Goal: Task Accomplishment & Management: Use online tool/utility

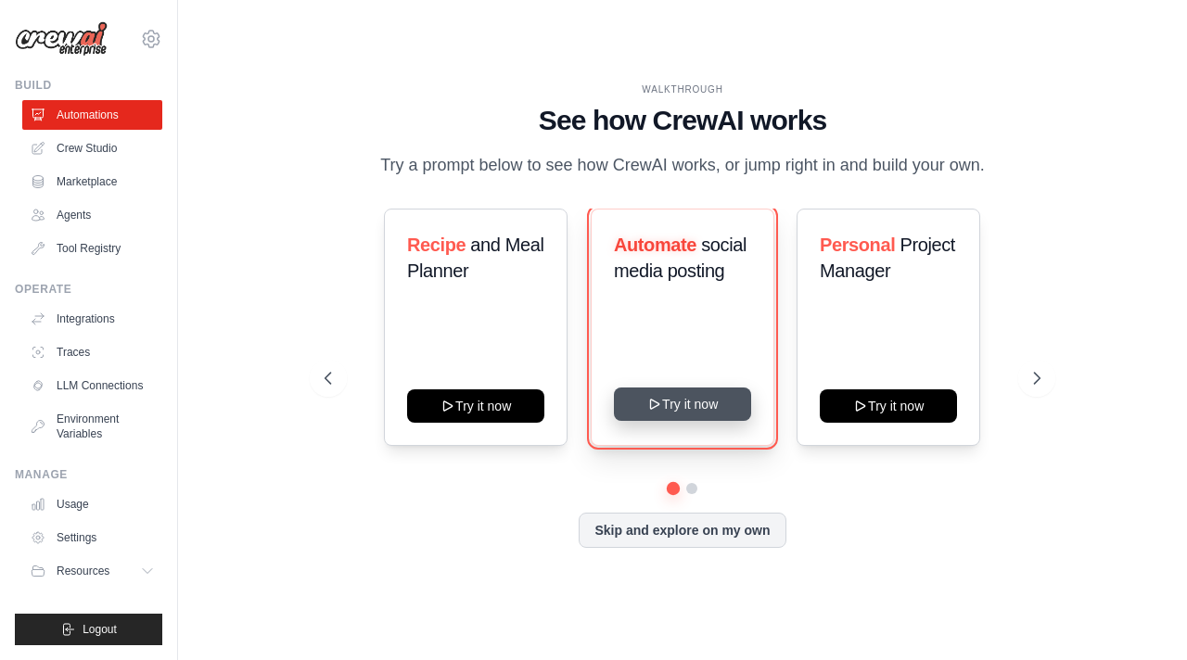
click at [690, 409] on button "Try it now" at bounding box center [682, 403] width 137 height 33
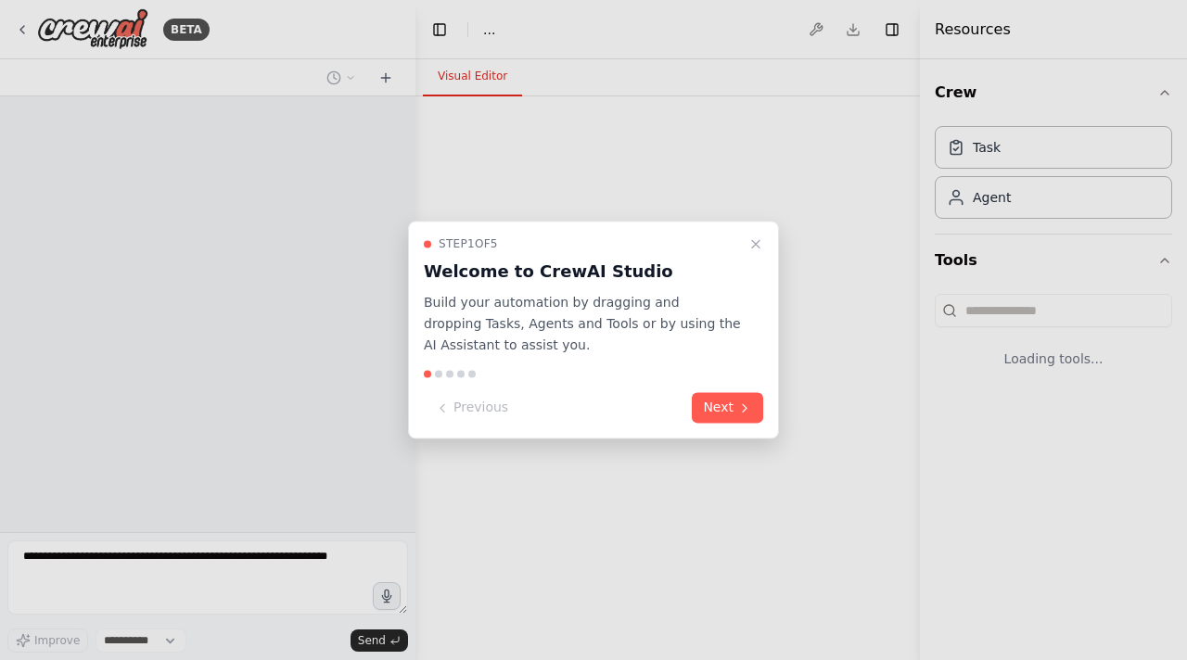
select select "****"
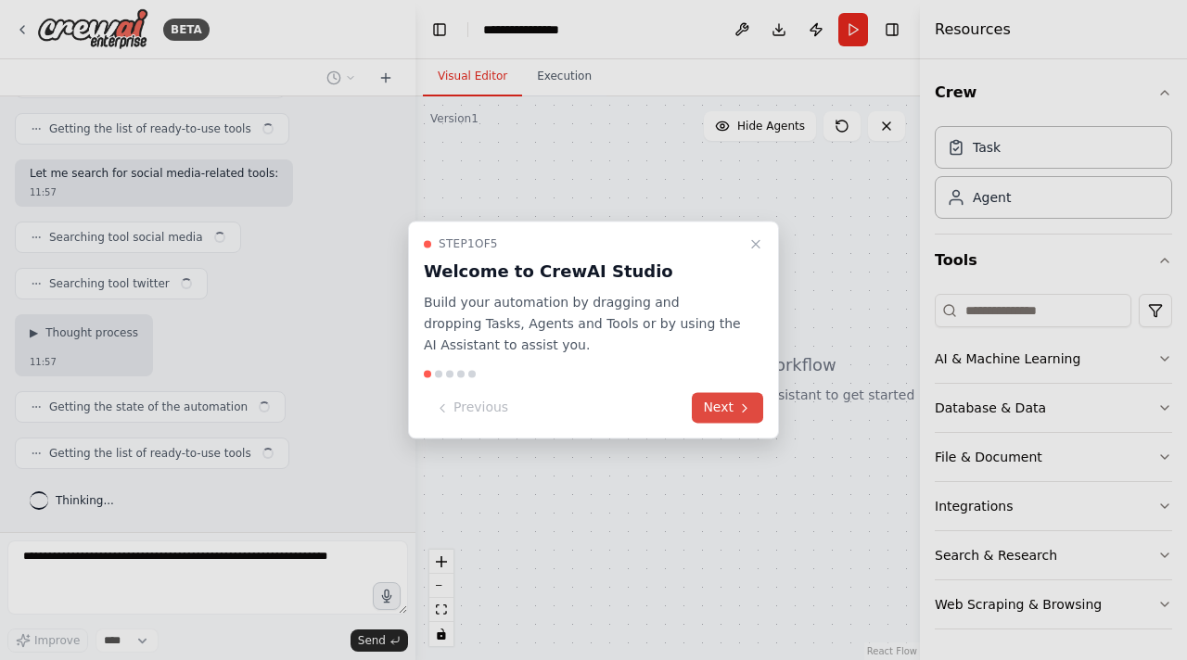
click at [726, 406] on button "Next" at bounding box center [727, 408] width 71 height 31
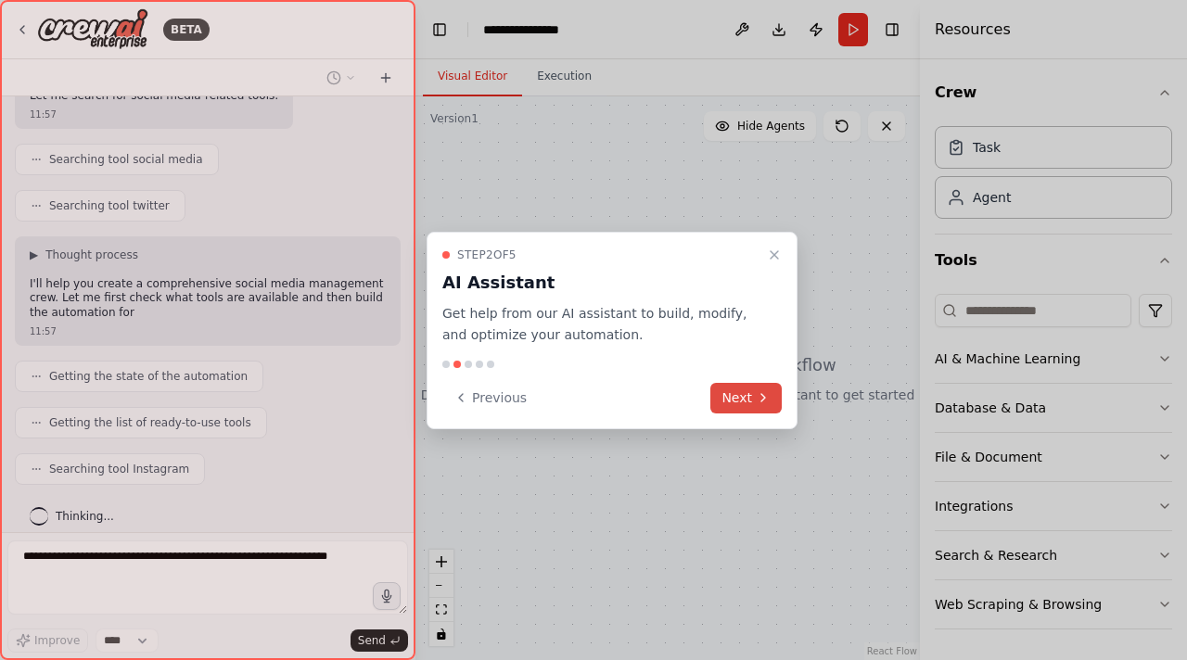
click at [726, 406] on button "Next" at bounding box center [745, 398] width 71 height 31
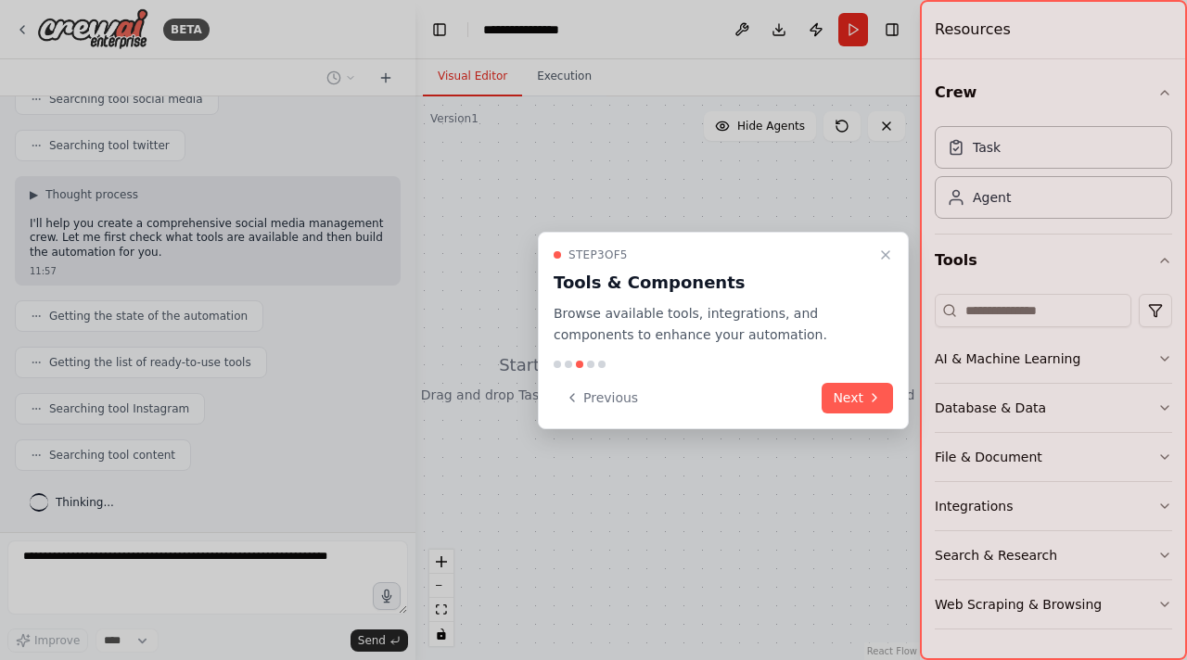
scroll to position [458, 0]
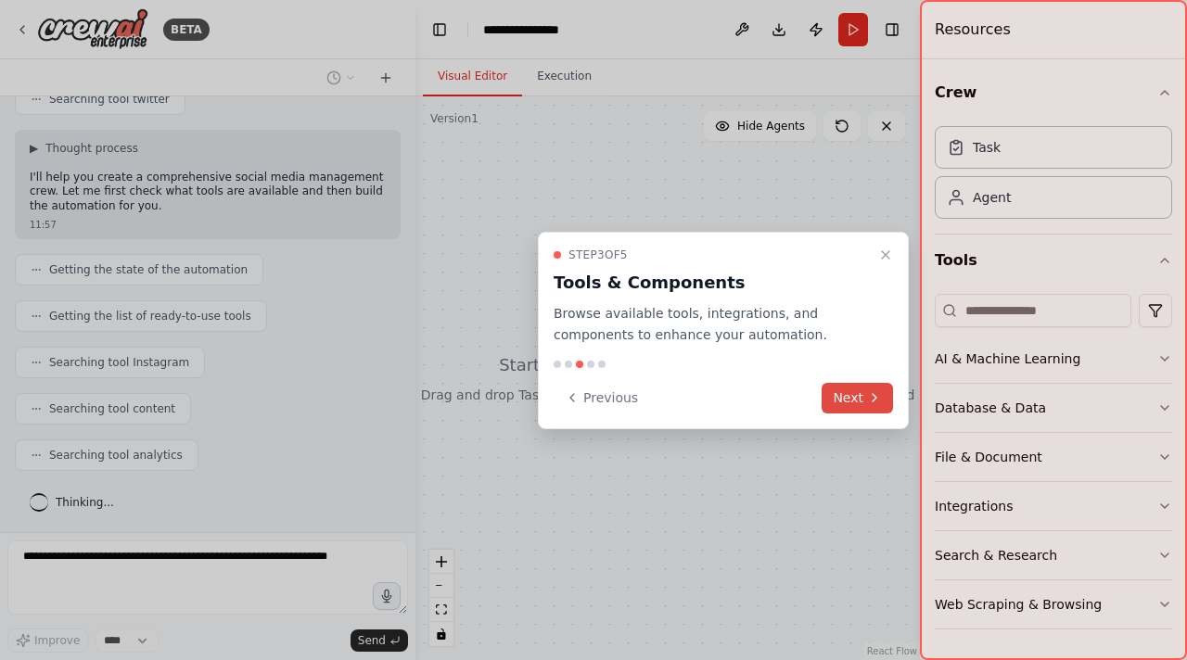
click at [846, 390] on button "Next" at bounding box center [856, 398] width 71 height 31
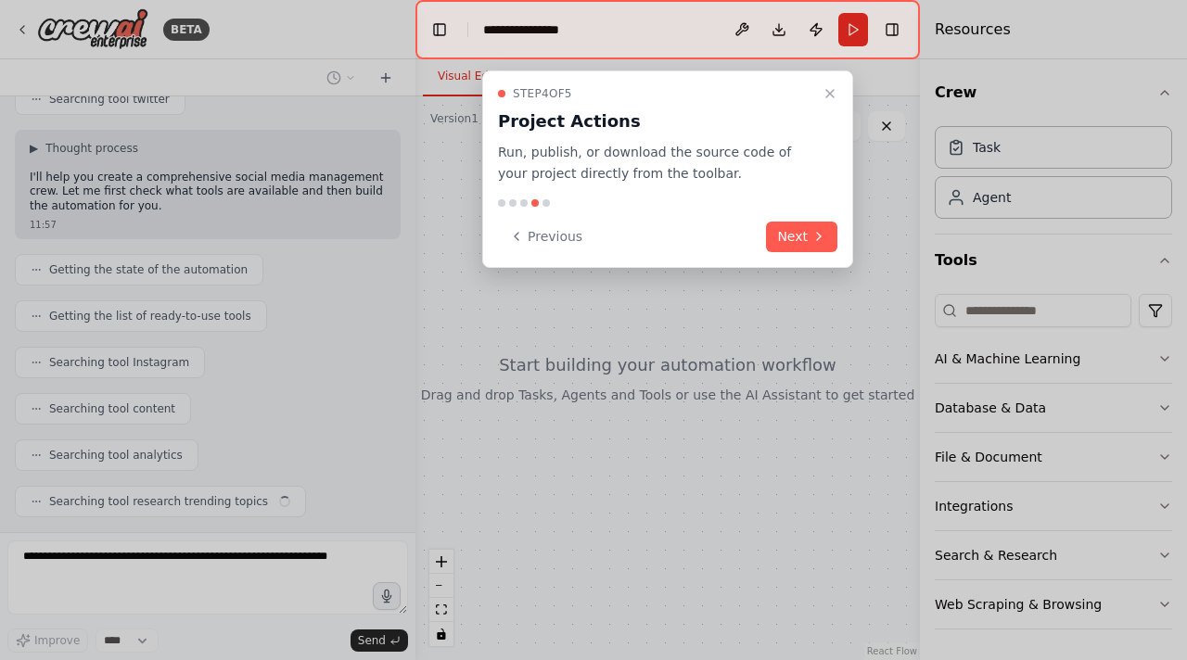
scroll to position [504, 0]
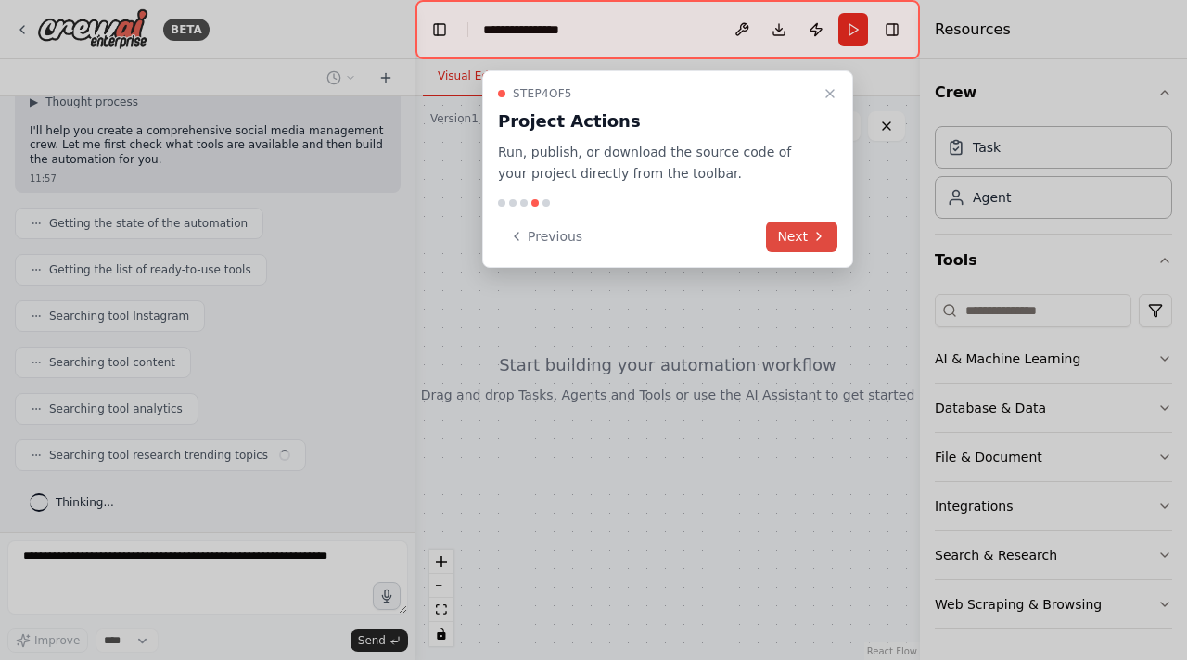
click at [807, 239] on button "Next" at bounding box center [801, 237] width 71 height 31
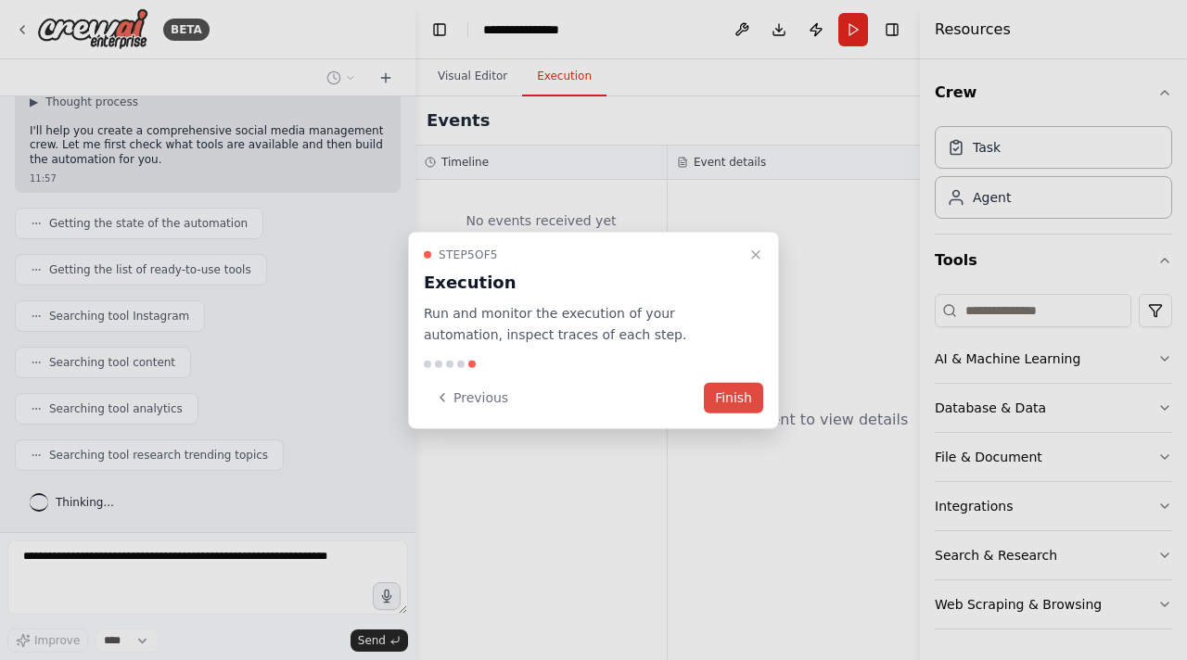
click at [746, 394] on button "Finish" at bounding box center [733, 397] width 59 height 31
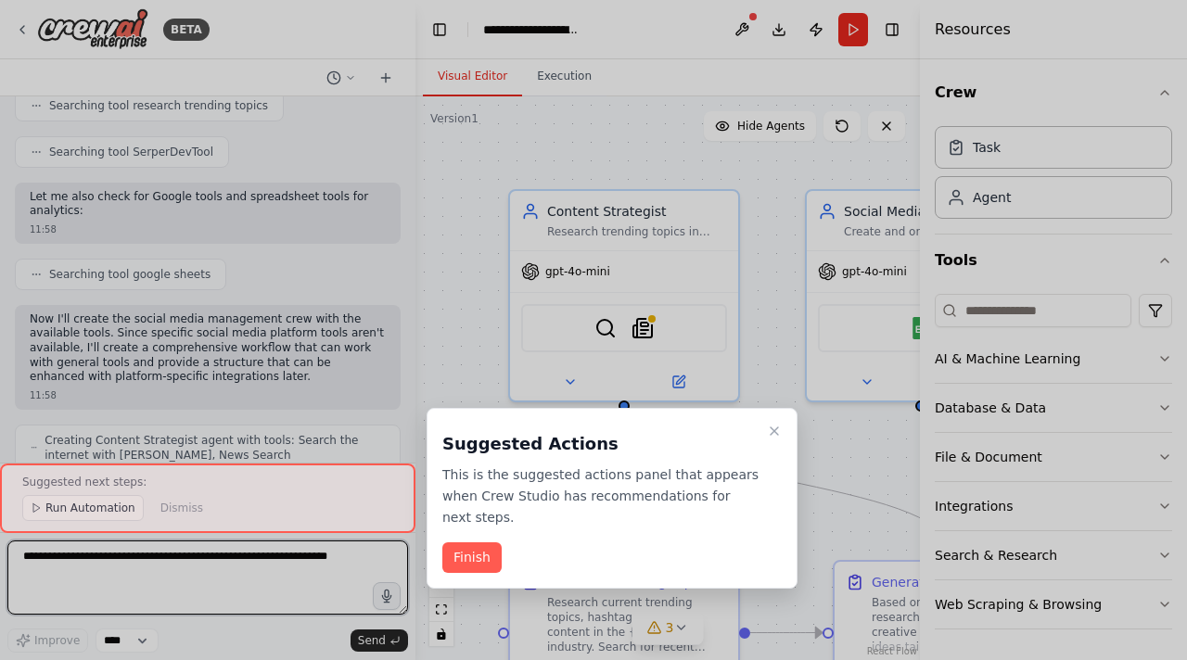
scroll to position [2043, 0]
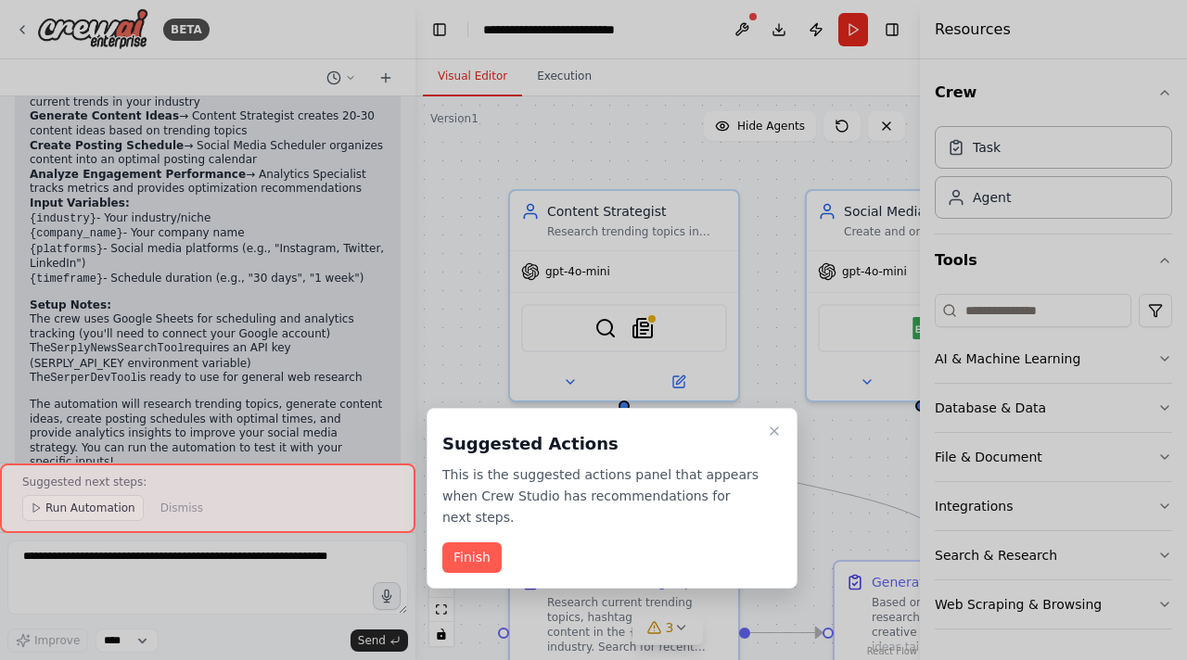
click at [484, 243] on div at bounding box center [593, 330] width 1187 height 660
click at [476, 551] on button "Finish" at bounding box center [471, 557] width 59 height 31
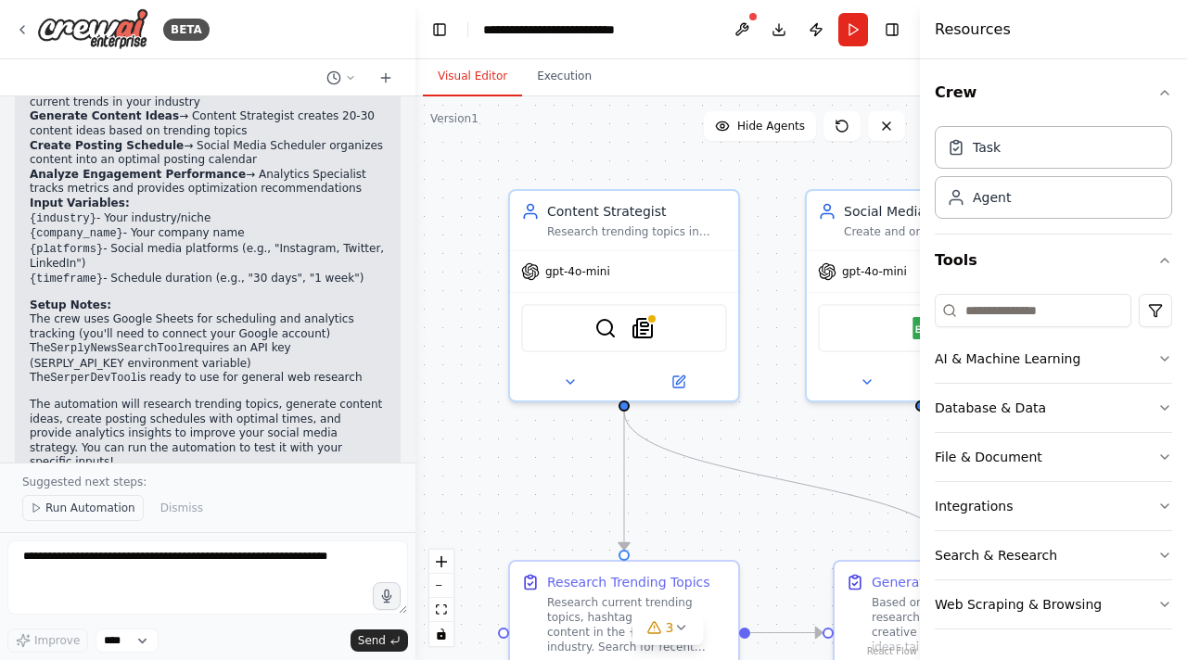
click at [114, 510] on span "Run Automation" at bounding box center [90, 508] width 90 height 15
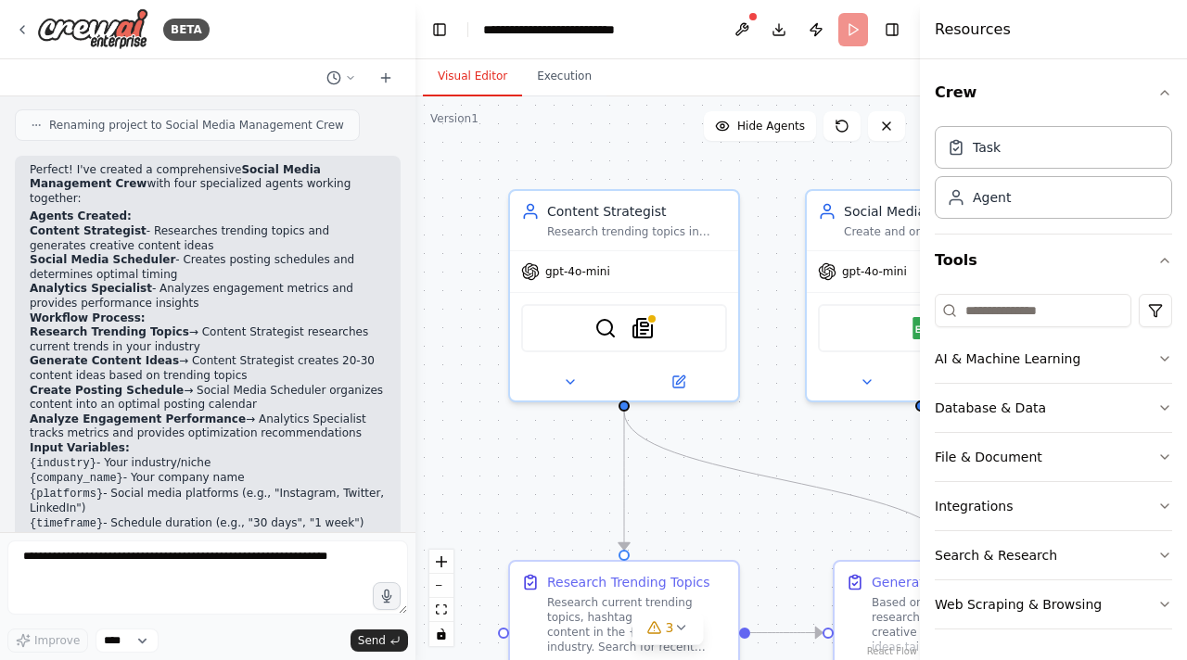
scroll to position [1789, 0]
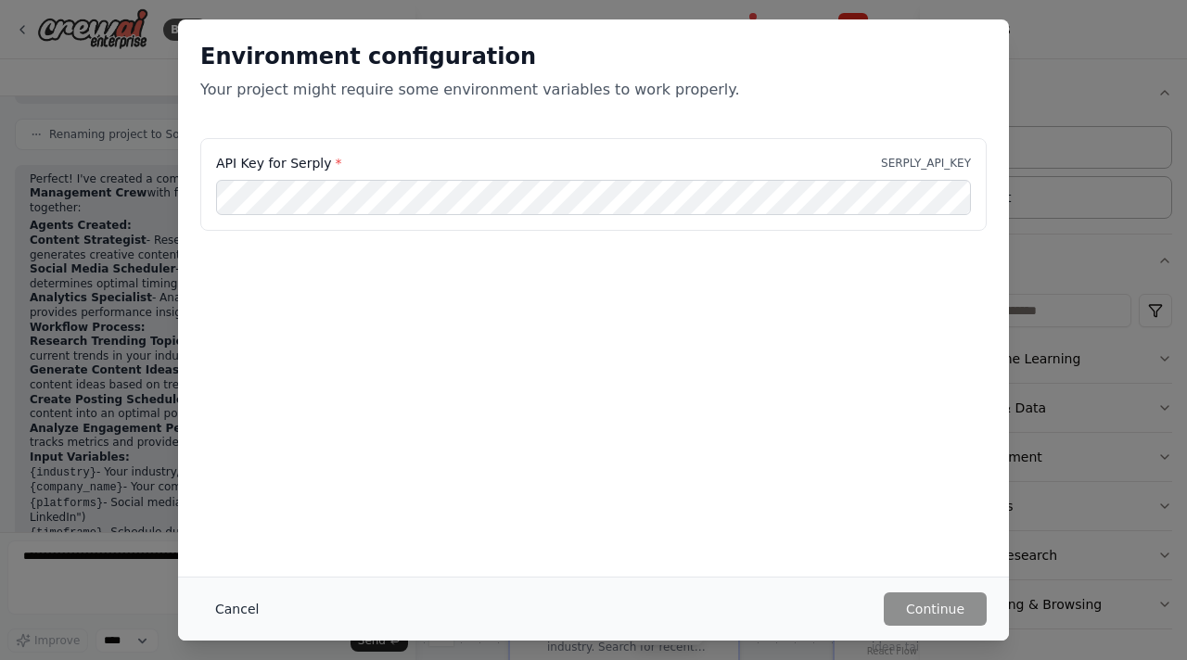
click at [238, 602] on button "Cancel" at bounding box center [236, 608] width 73 height 33
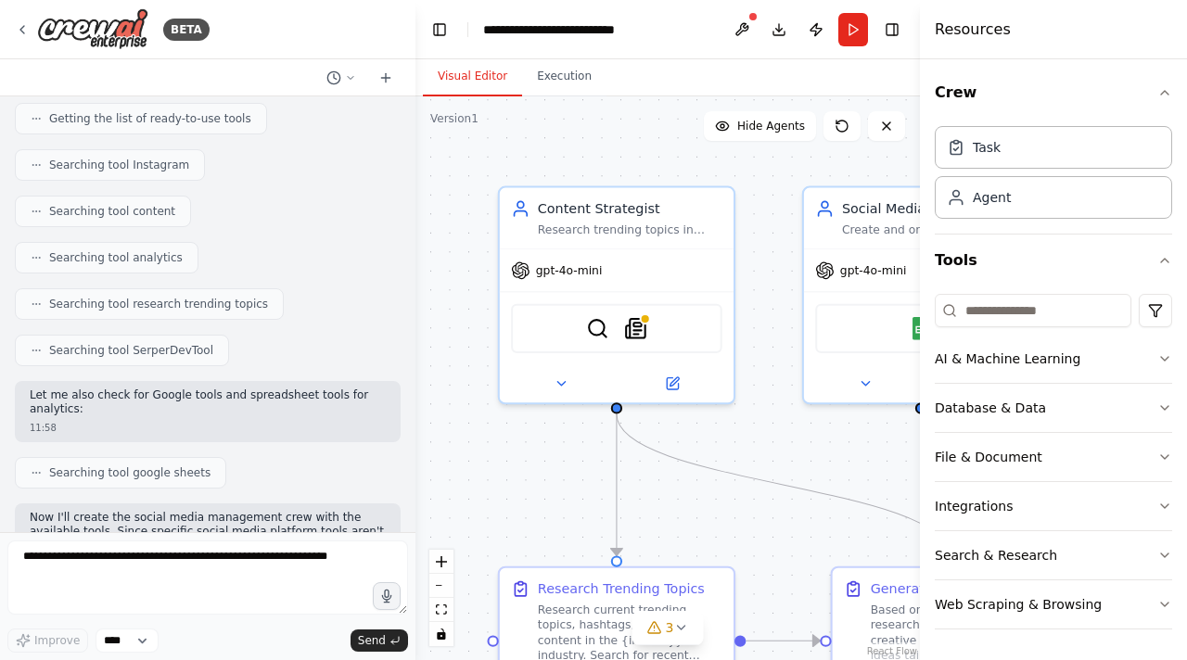
scroll to position [590, 0]
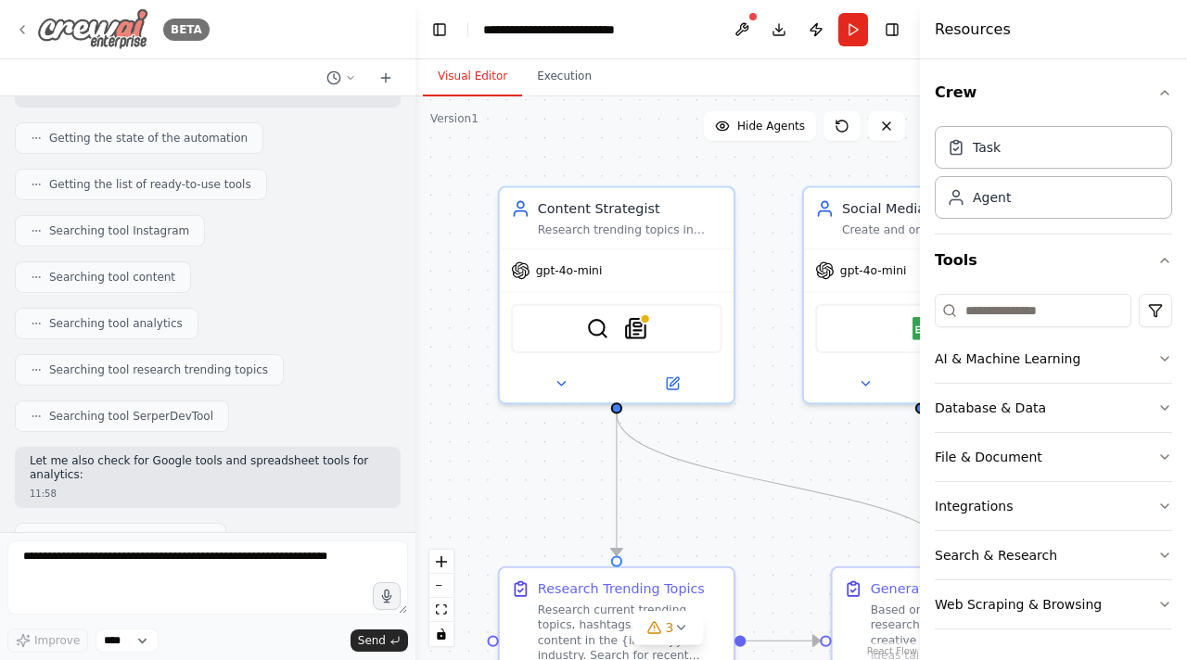
click at [22, 23] on icon at bounding box center [22, 29] width 15 height 15
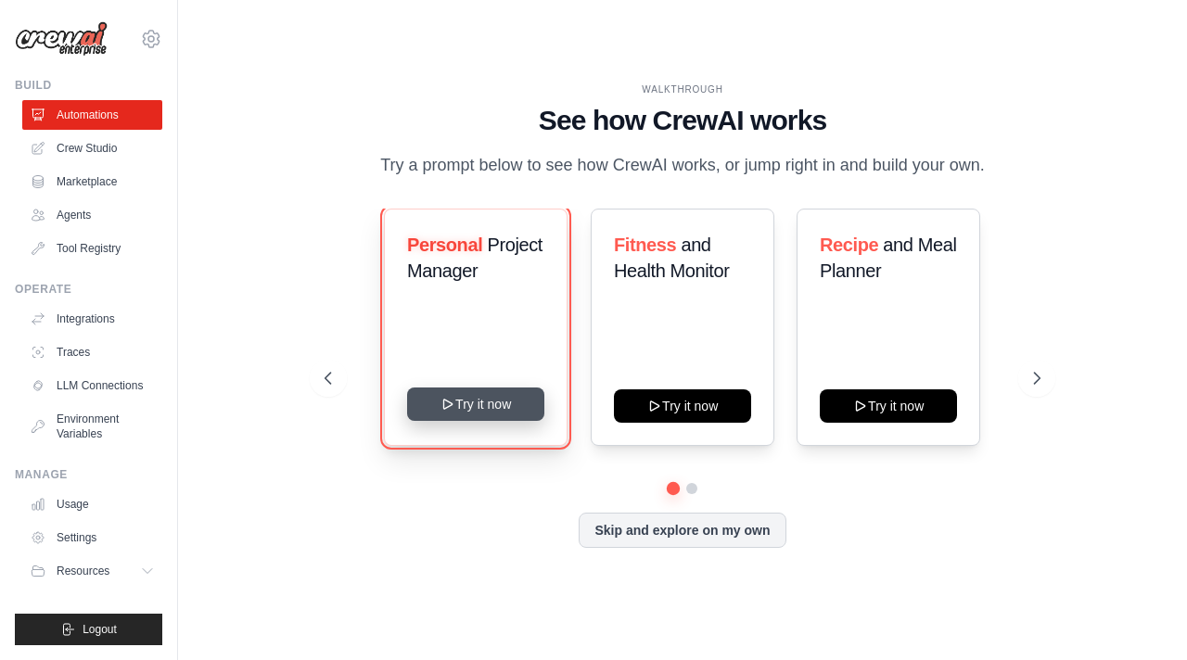
click at [493, 400] on button "Try it now" at bounding box center [475, 403] width 137 height 33
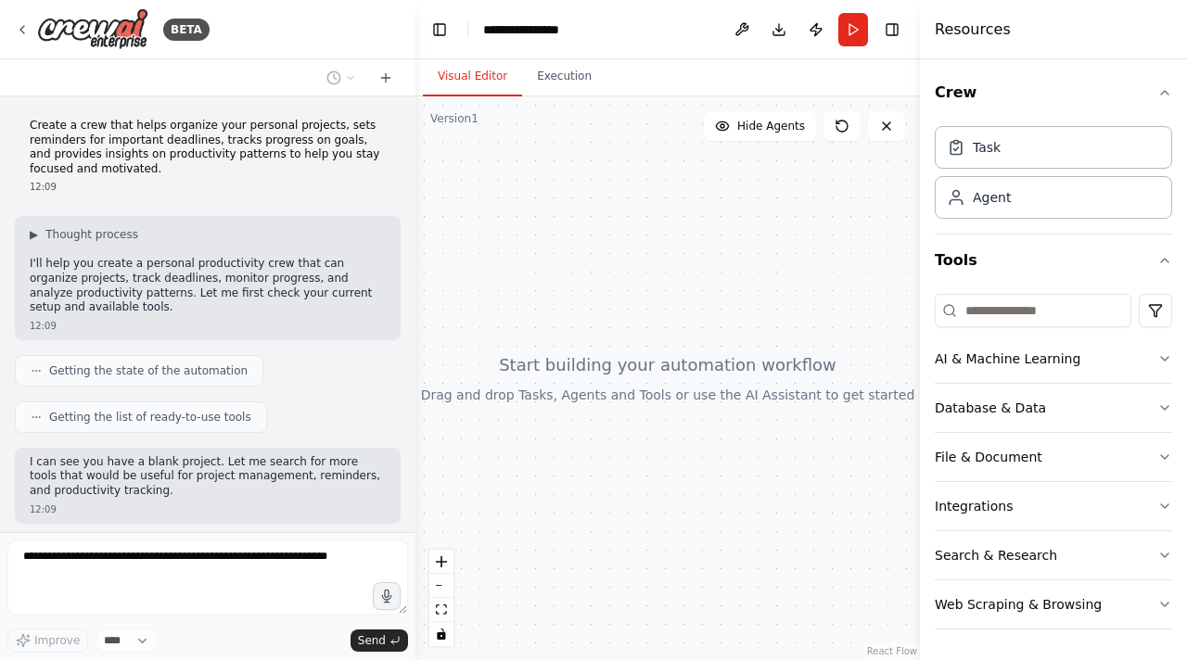
click at [259, 264] on p "I'll help you create a personal productivity crew that can organize projects, t…" at bounding box center [208, 285] width 356 height 57
click at [36, 235] on span "▶" at bounding box center [34, 234] width 8 height 15
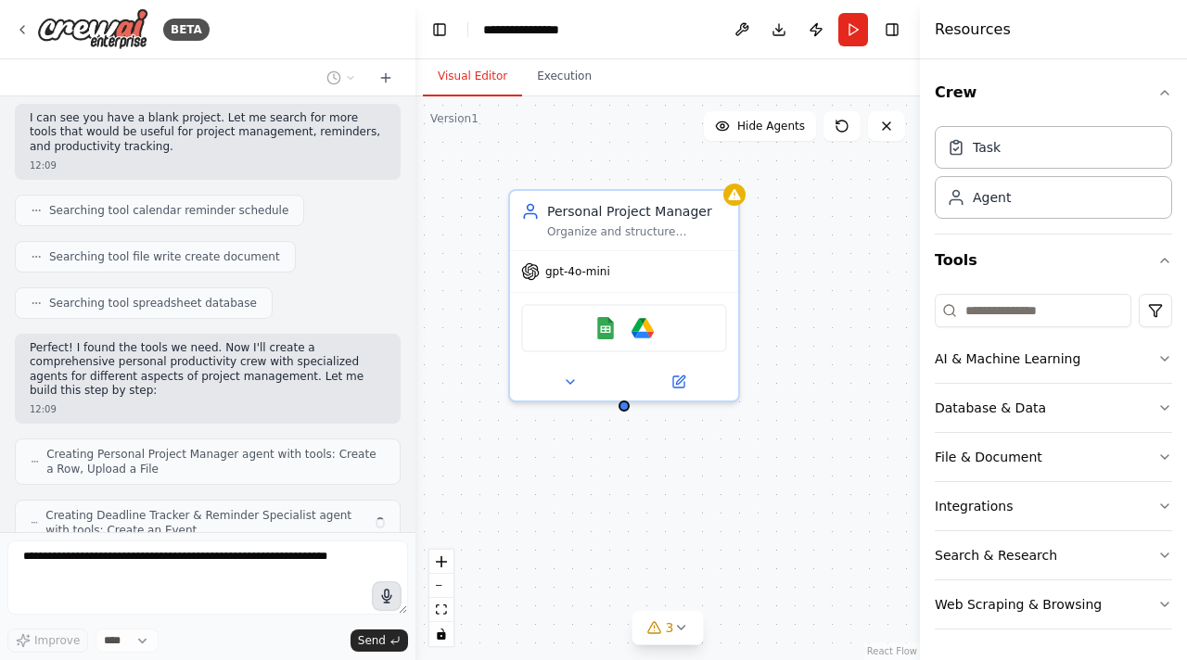
scroll to position [743, 0]
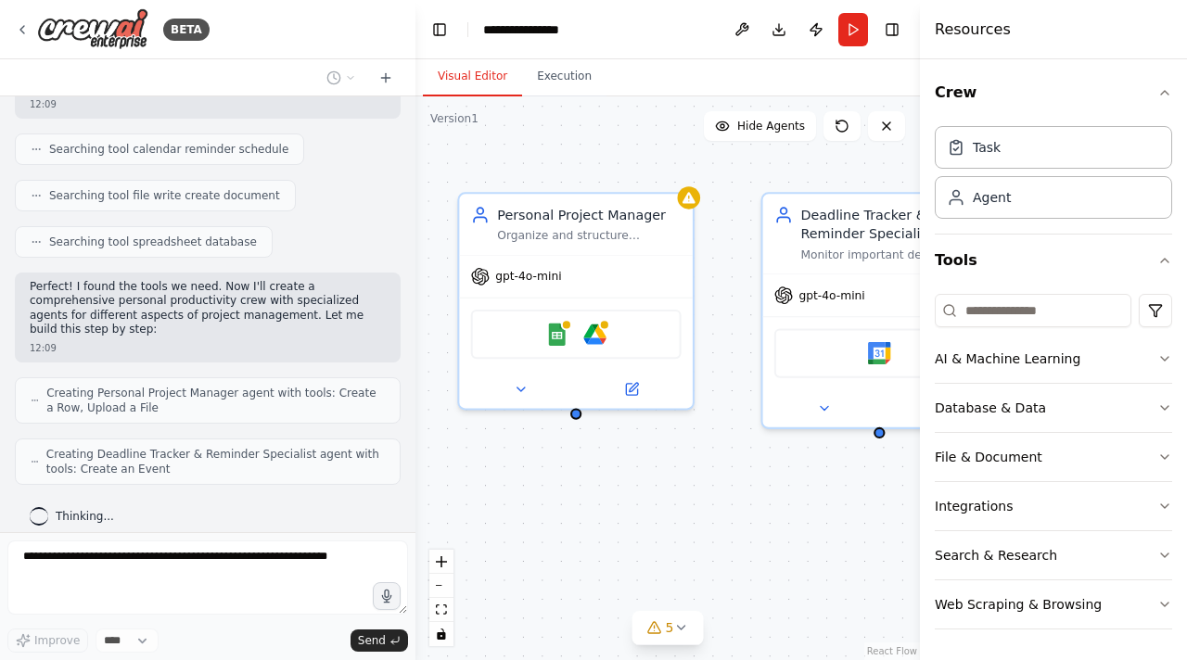
drag, startPoint x: 776, startPoint y: 381, endPoint x: 590, endPoint y: 402, distance: 186.6
click at [598, 402] on div "Personal Project Manager Organize and structure personal projects by creating c…" at bounding box center [667, 378] width 504 height 564
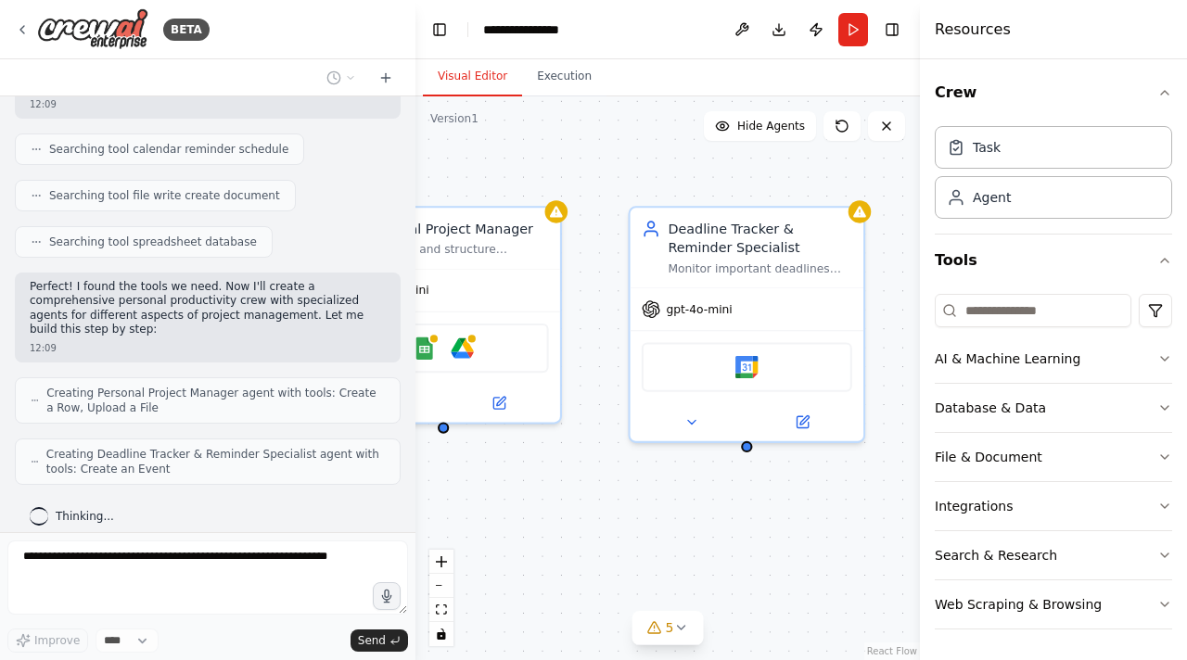
scroll to position [804, 0]
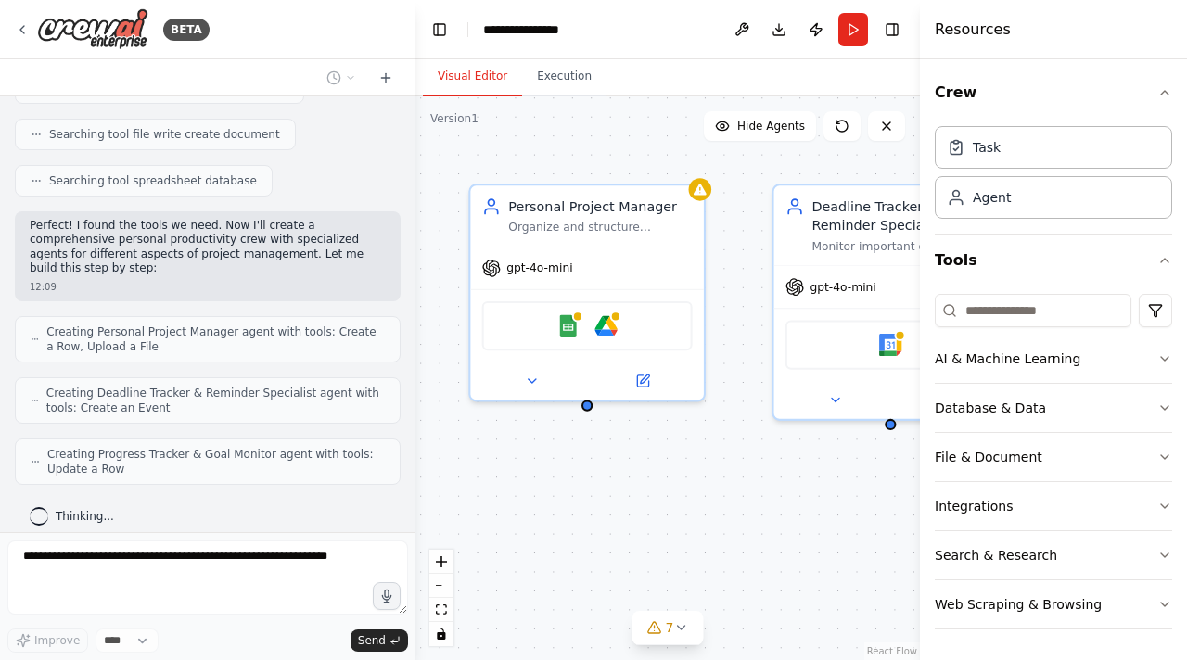
drag, startPoint x: 535, startPoint y: 511, endPoint x: 684, endPoint y: 489, distance: 150.9
click at [684, 489] on div "Personal Project Manager Organize and structure personal projects by creating c…" at bounding box center [667, 378] width 504 height 564
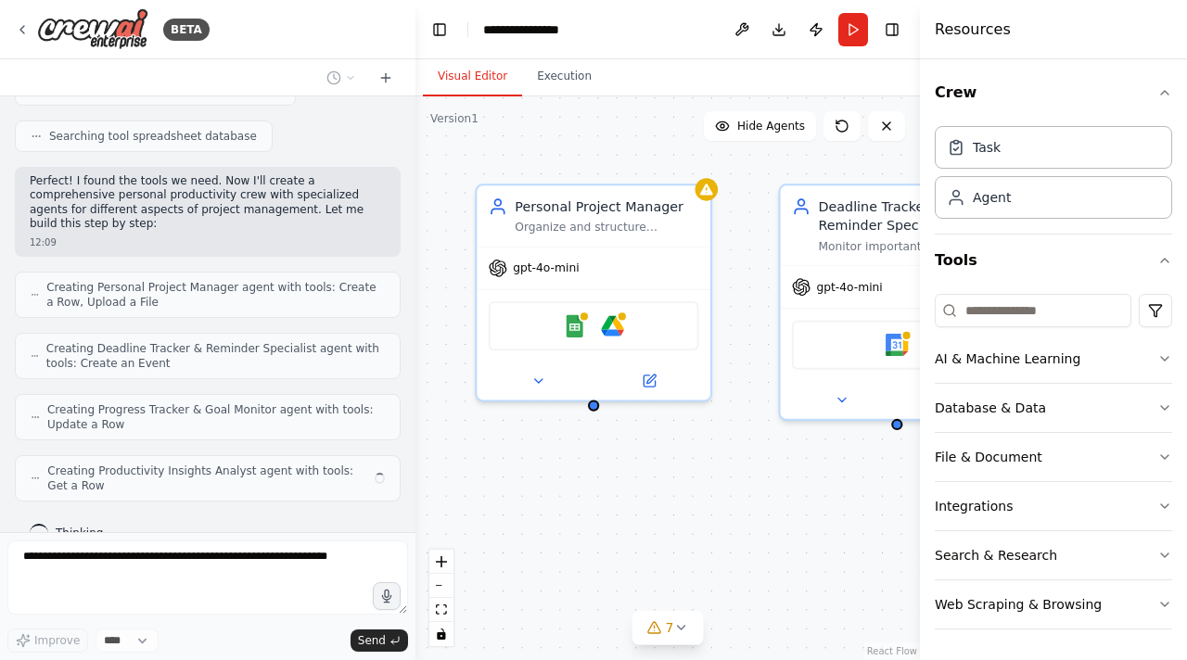
scroll to position [865, 0]
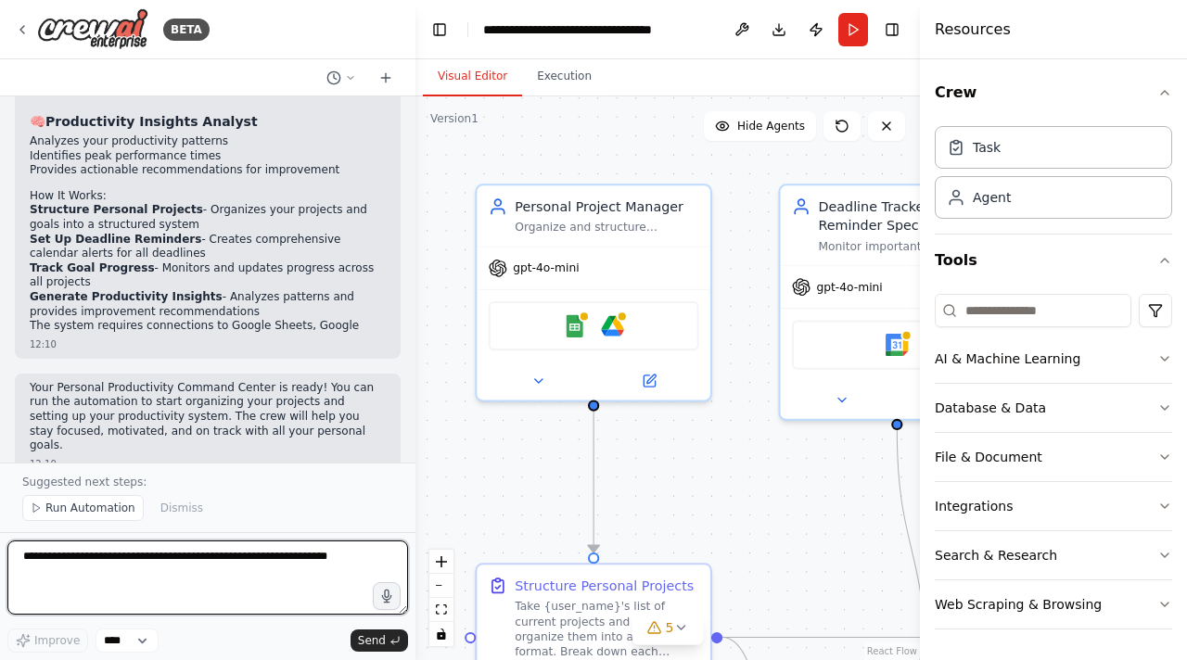
click at [173, 560] on textarea at bounding box center [207, 577] width 400 height 74
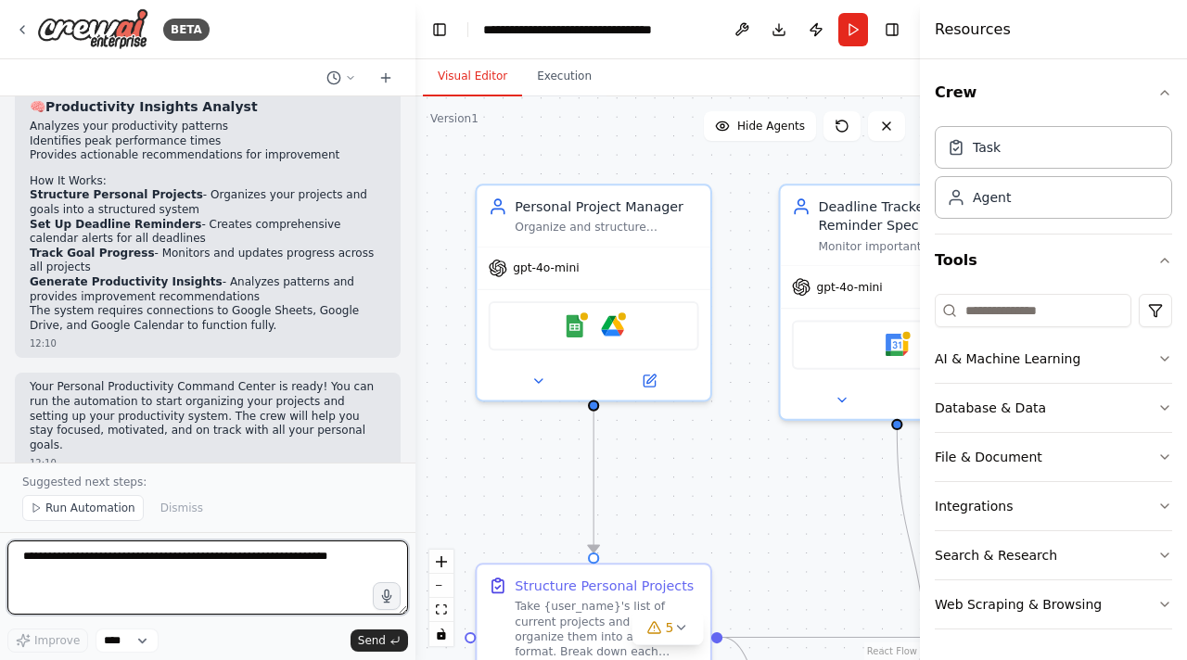
click at [173, 560] on textarea at bounding box center [207, 577] width 400 height 74
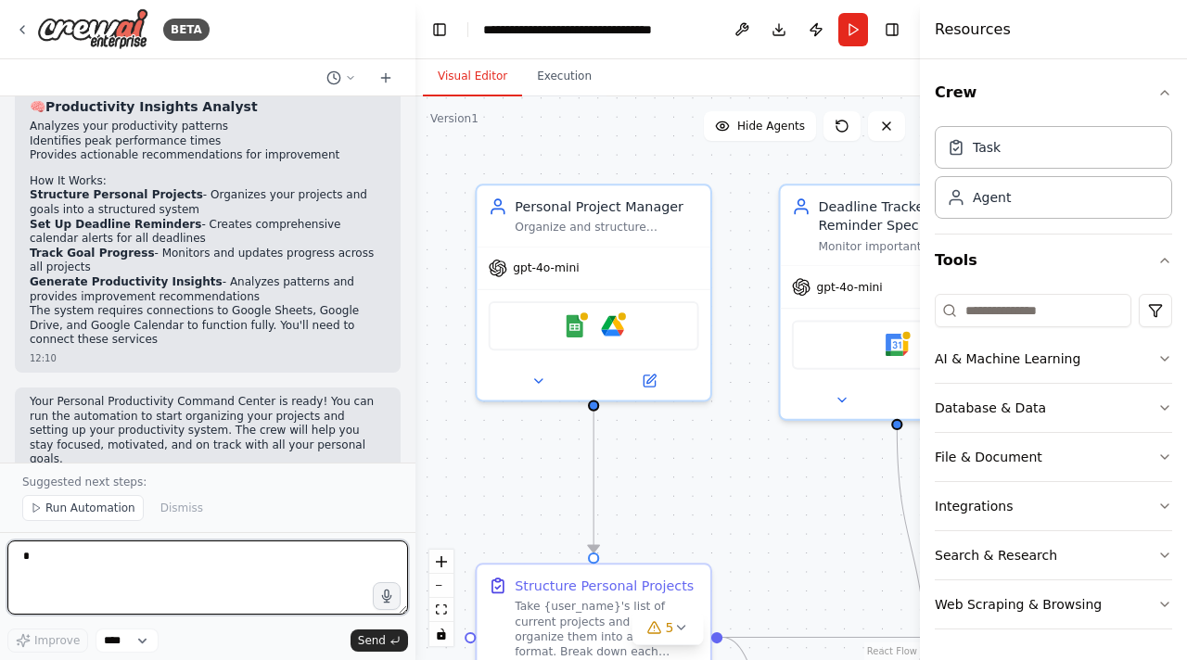
scroll to position [2022, 0]
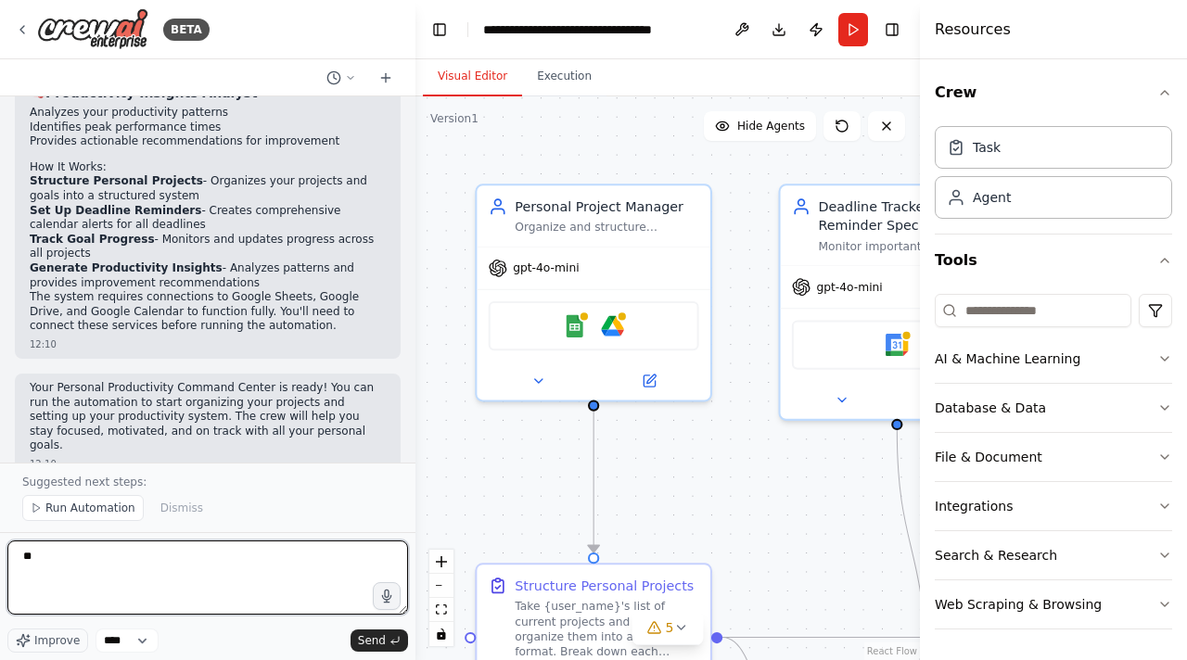
type textarea "*"
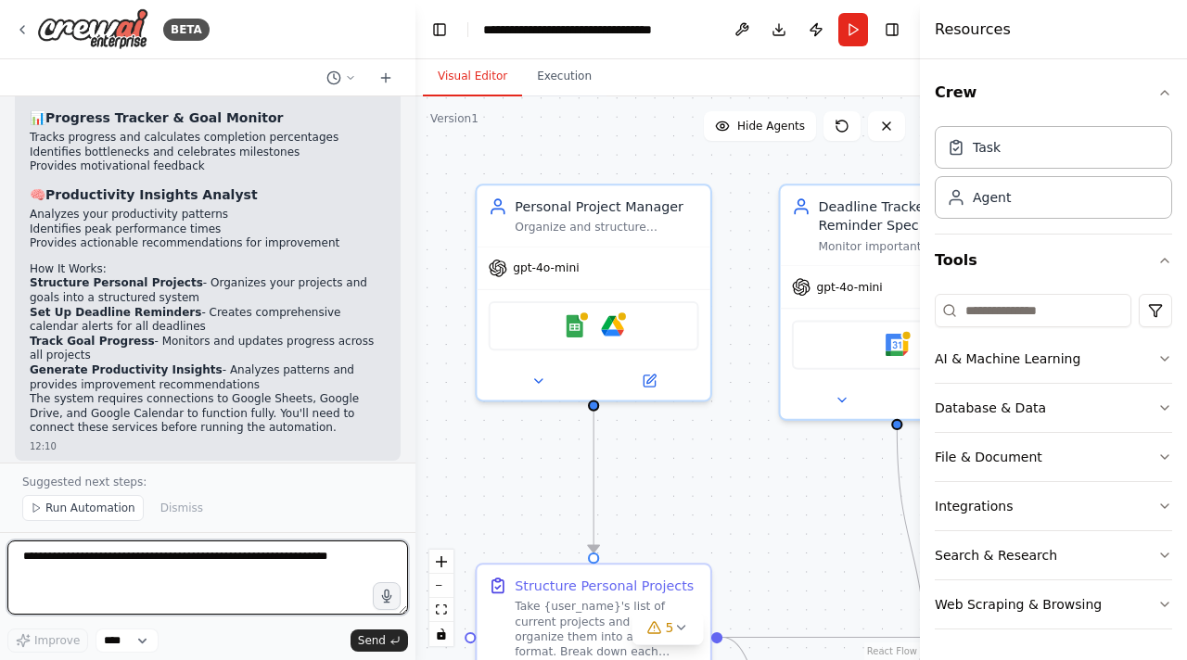
scroll to position [1954, 0]
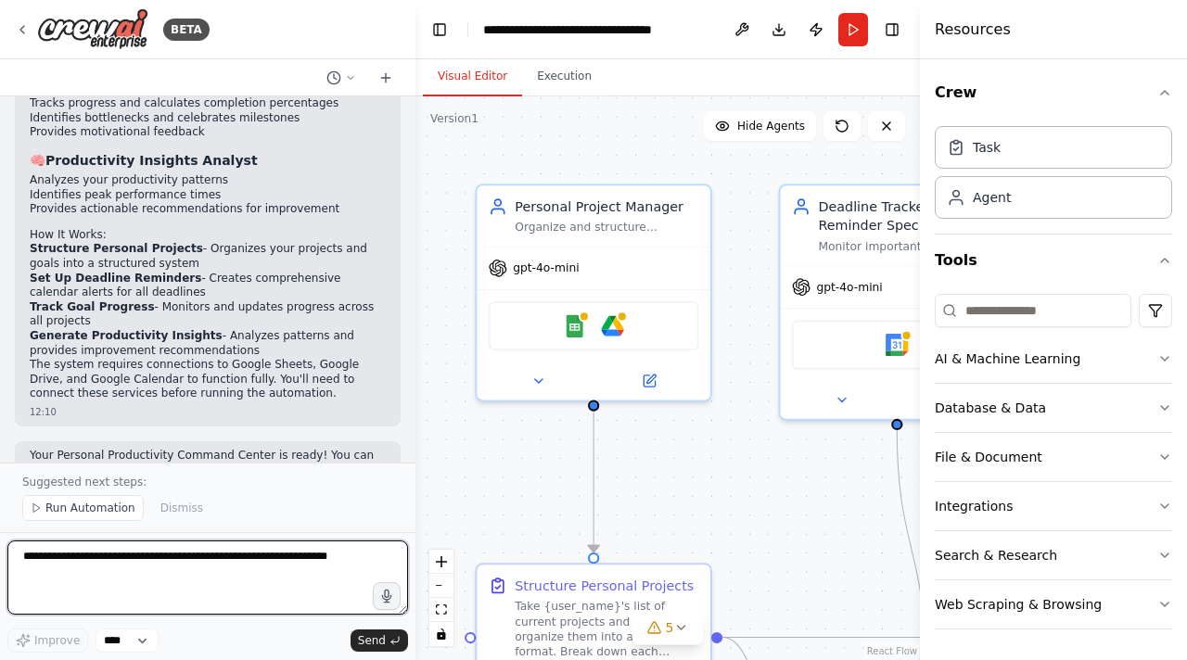
click at [145, 578] on textarea at bounding box center [207, 577] width 400 height 74
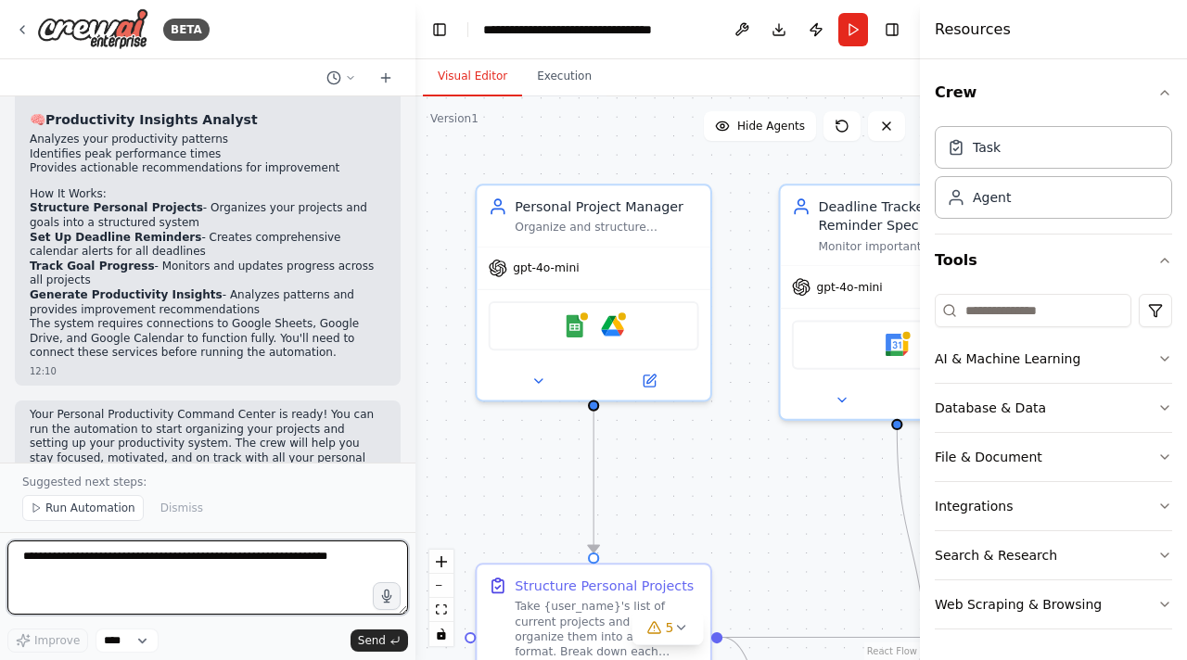
scroll to position [2022, 0]
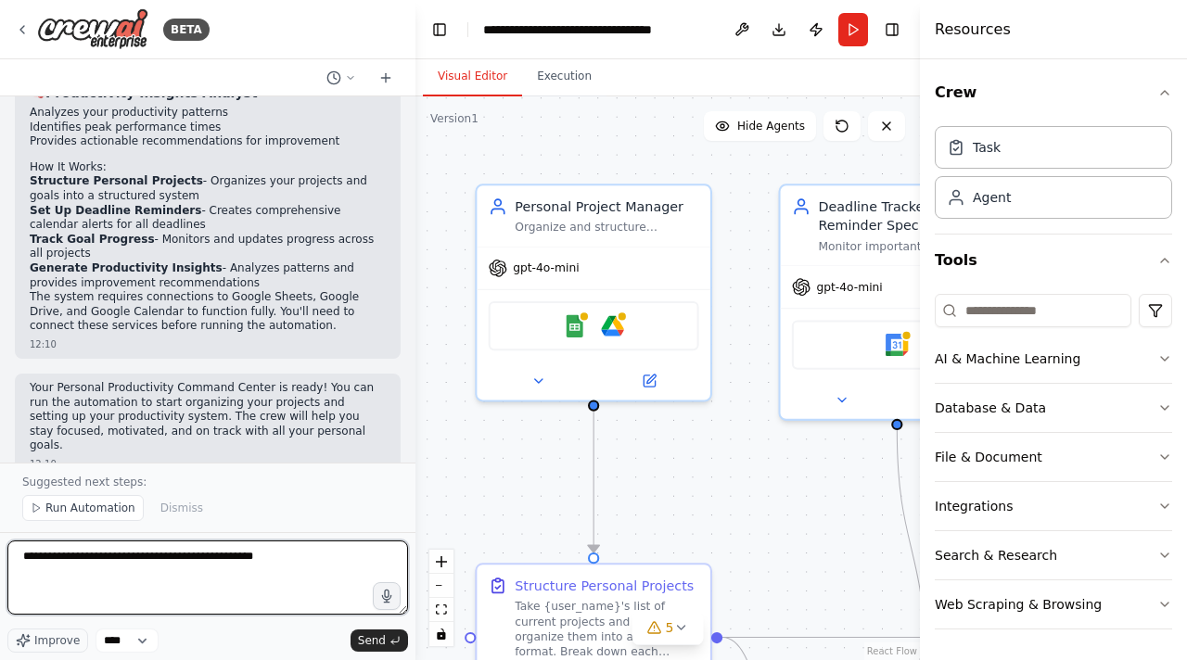
type textarea "**********"
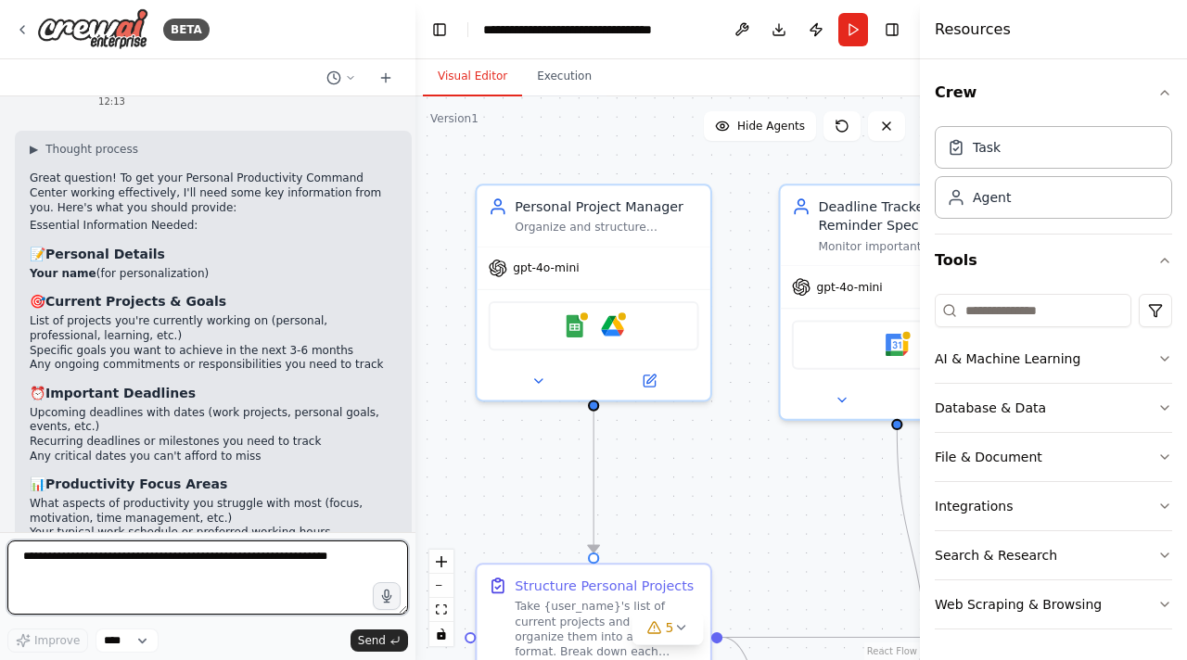
scroll to position [2444, 0]
click at [133, 571] on textarea at bounding box center [207, 577] width 400 height 74
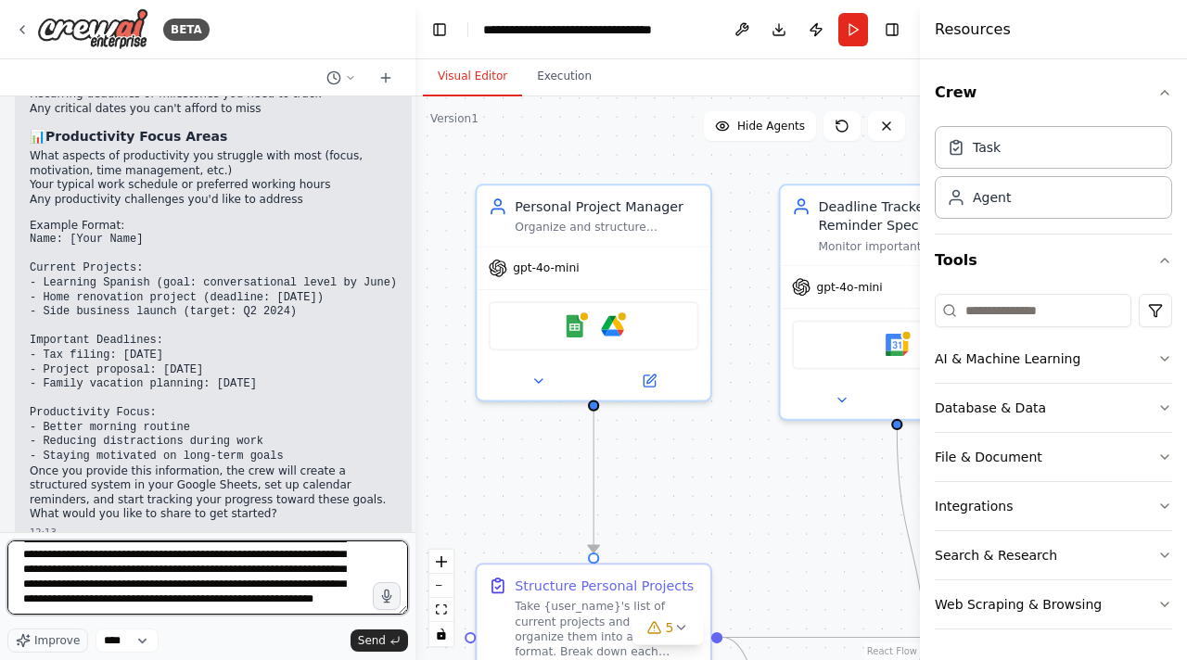
scroll to position [112, 0]
type textarea "**********"
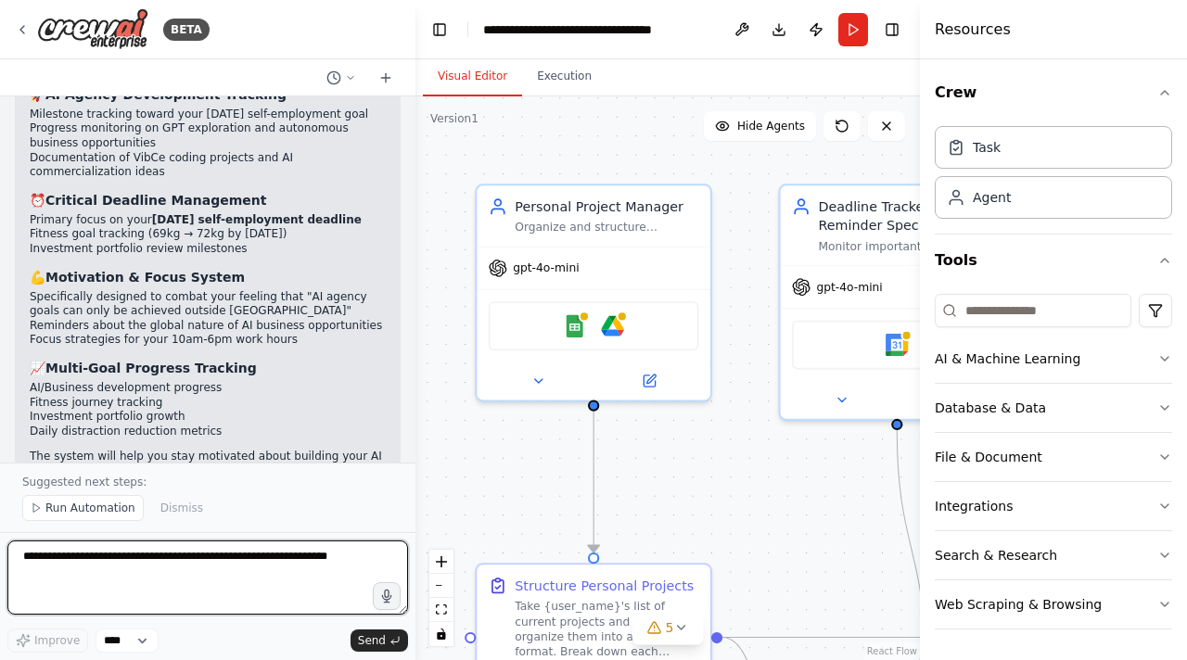
scroll to position [3816, 0]
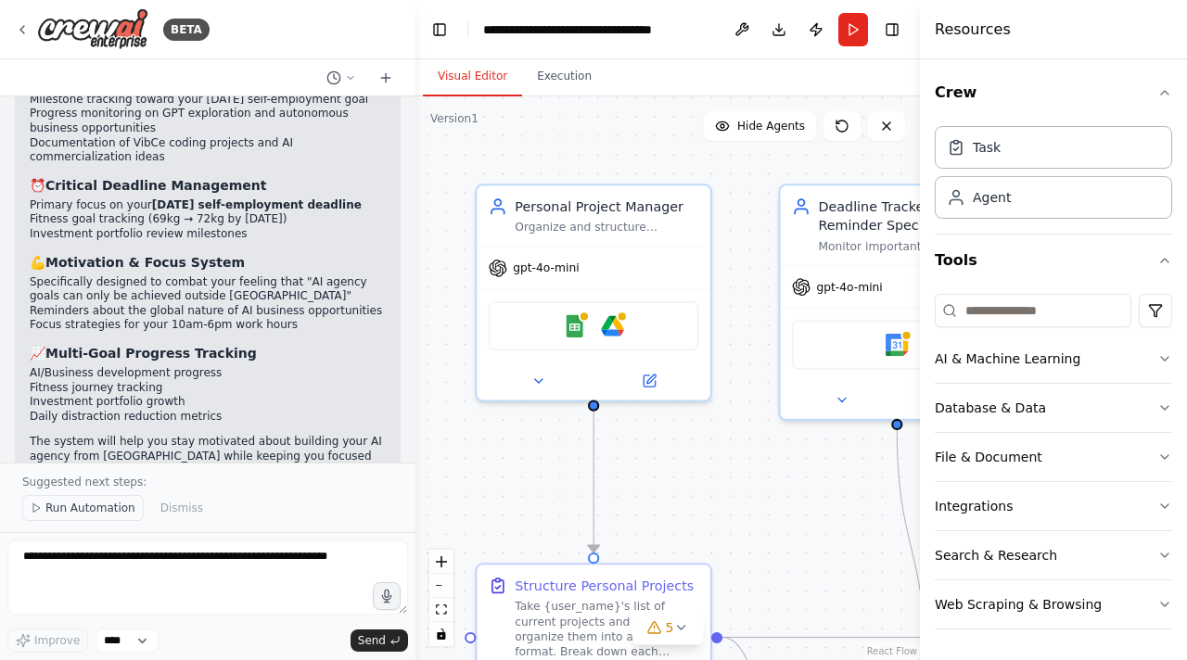
click at [94, 511] on span "Run Automation" at bounding box center [90, 508] width 90 height 15
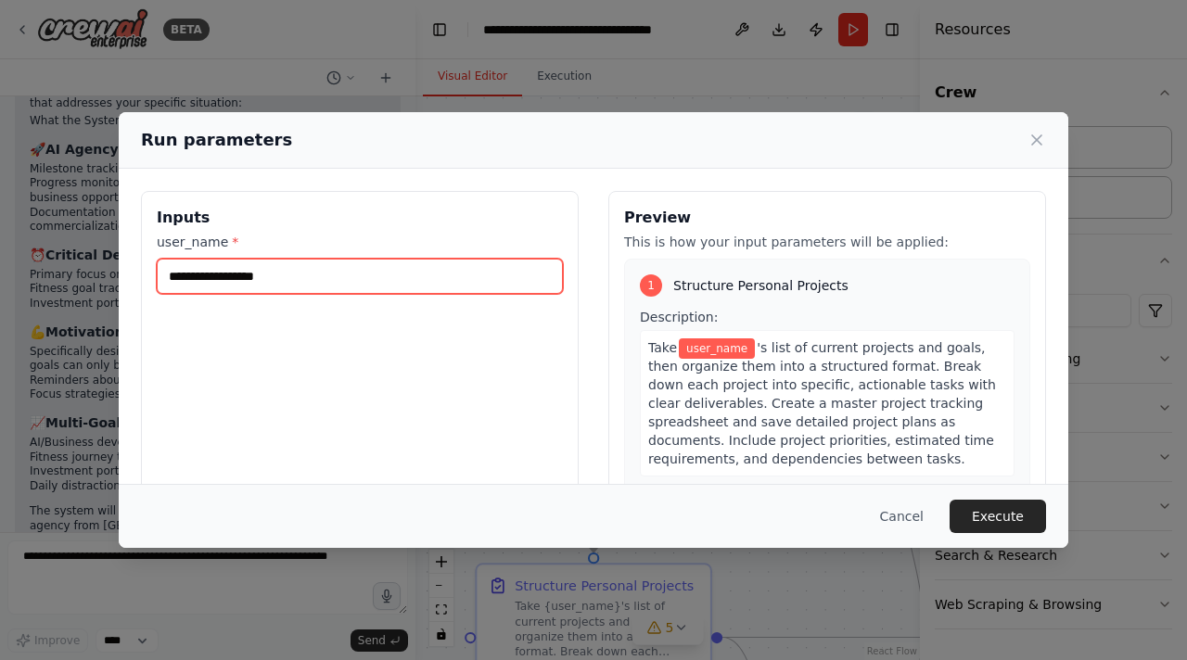
click at [362, 282] on input "user_name *" at bounding box center [360, 276] width 406 height 35
type input "**********"
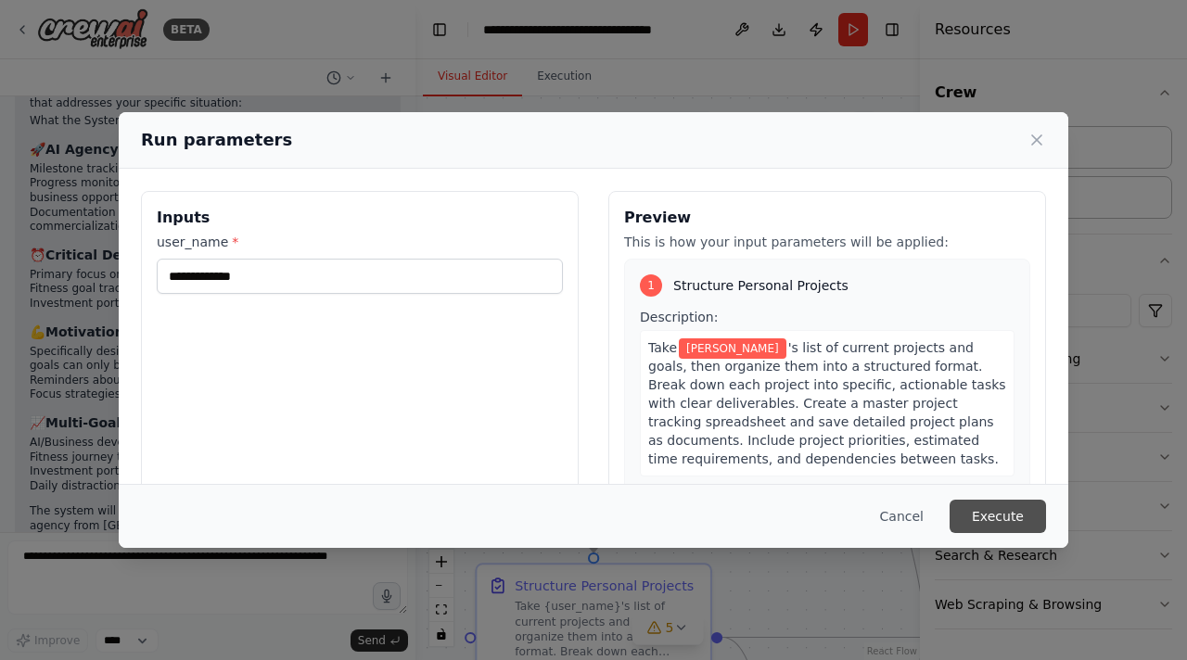
click at [982, 516] on button "Execute" at bounding box center [997, 516] width 96 height 33
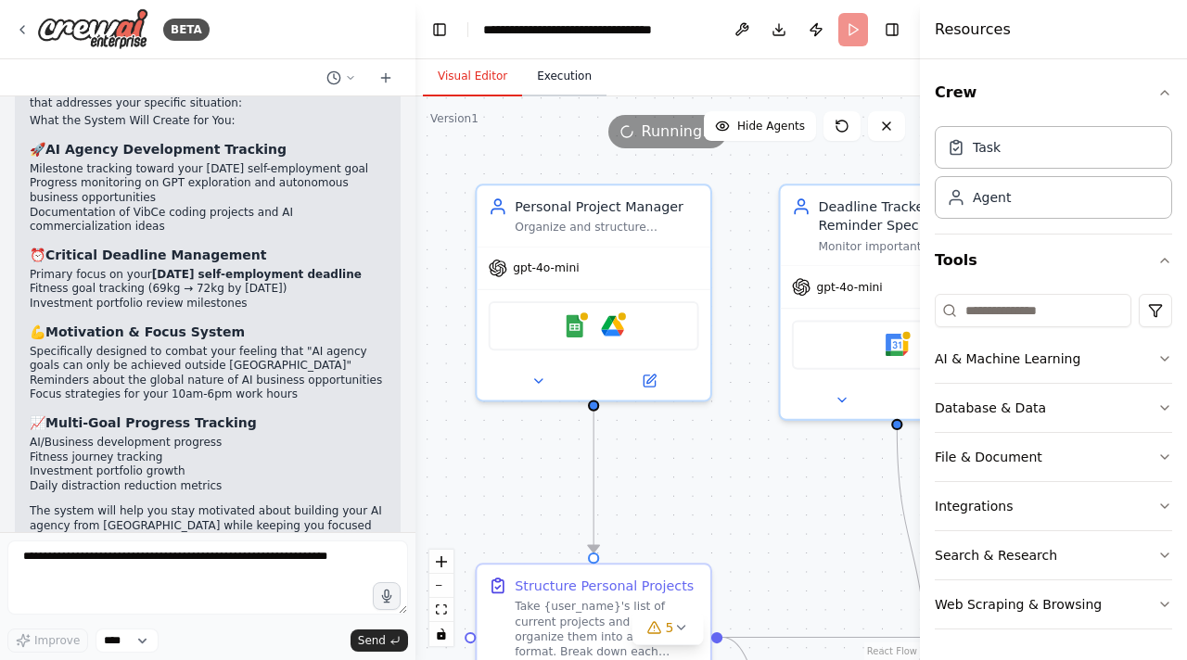
click at [569, 87] on button "Execution" at bounding box center [564, 76] width 84 height 39
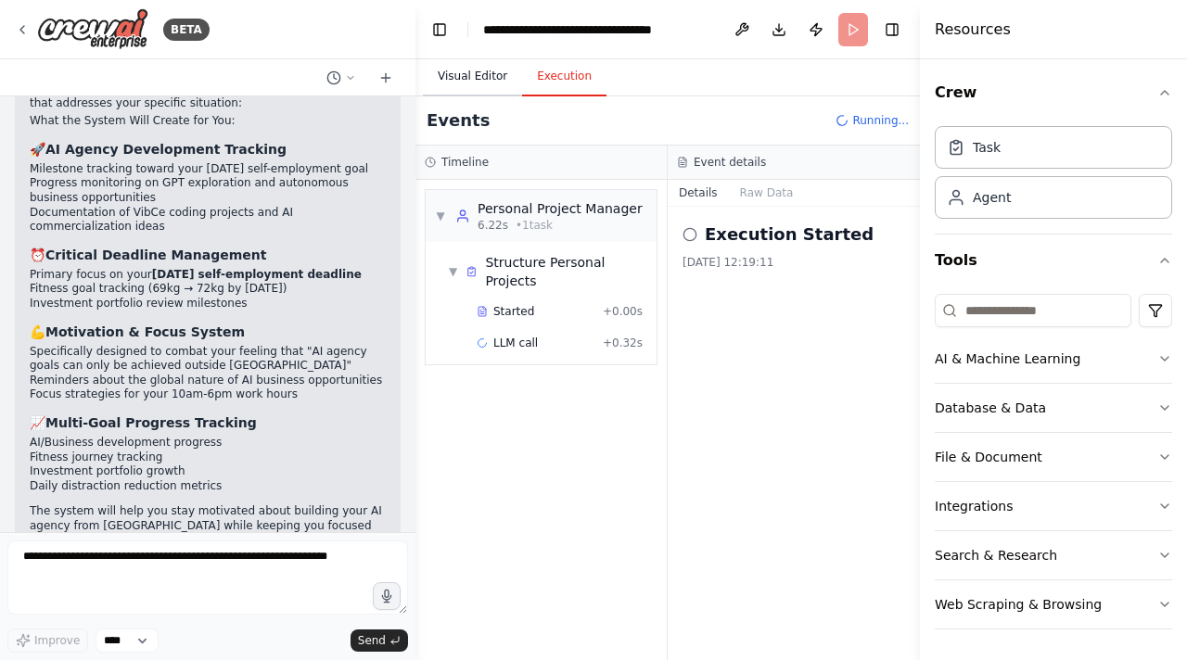
click at [486, 64] on button "Visual Editor" at bounding box center [472, 76] width 99 height 39
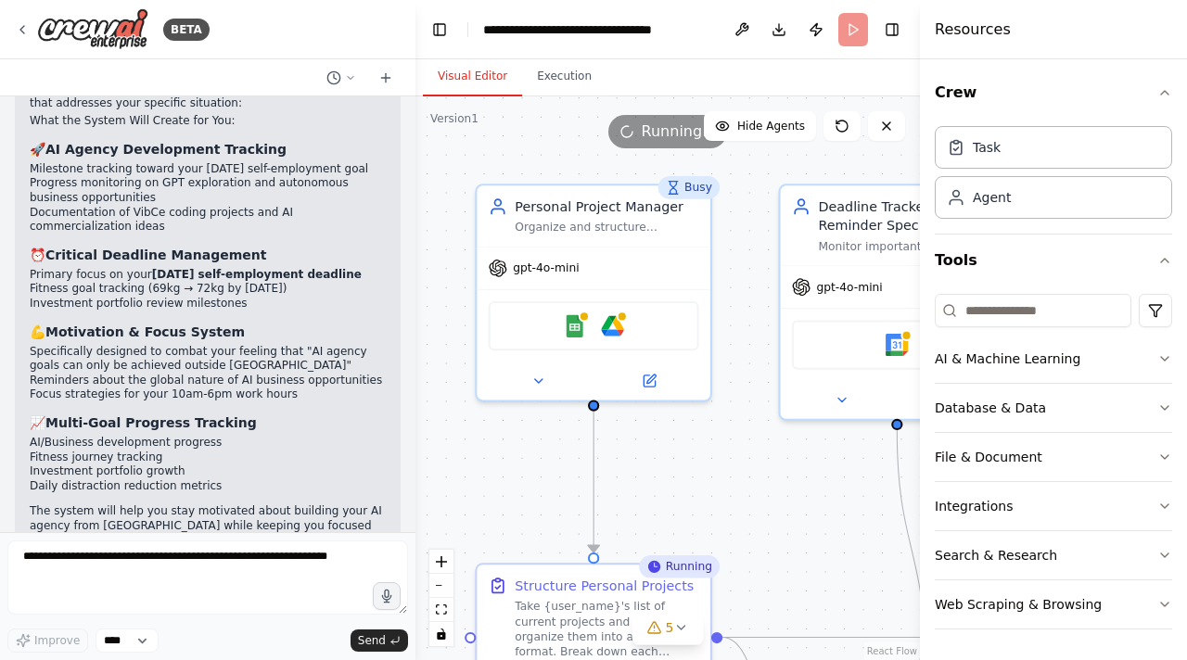
click at [587, 45] on header "**********" at bounding box center [667, 29] width 504 height 59
click at [556, 71] on button "Execution" at bounding box center [564, 76] width 84 height 39
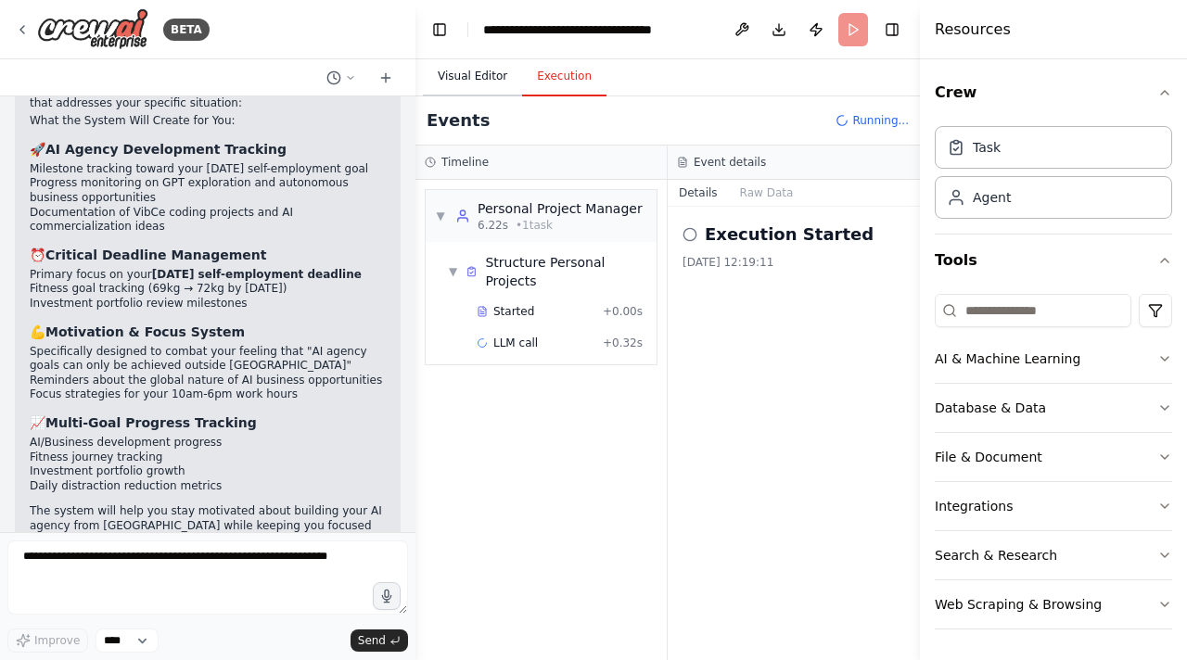
click at [480, 78] on button "Visual Editor" at bounding box center [472, 76] width 99 height 39
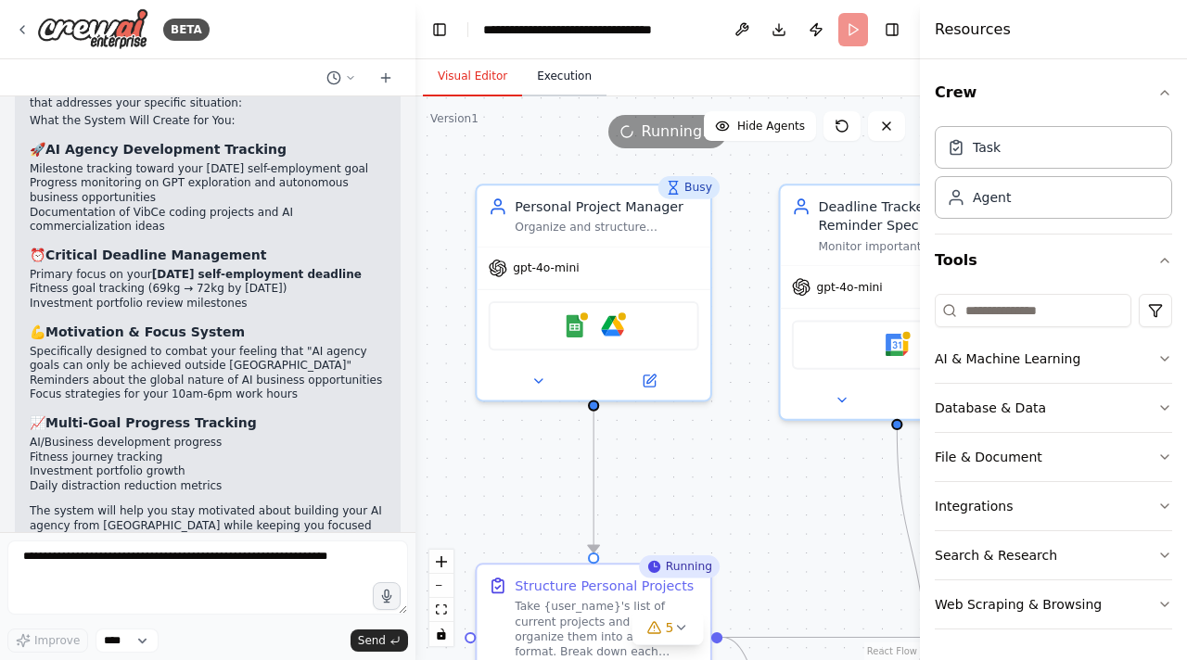
click at [548, 74] on button "Execution" at bounding box center [564, 76] width 84 height 39
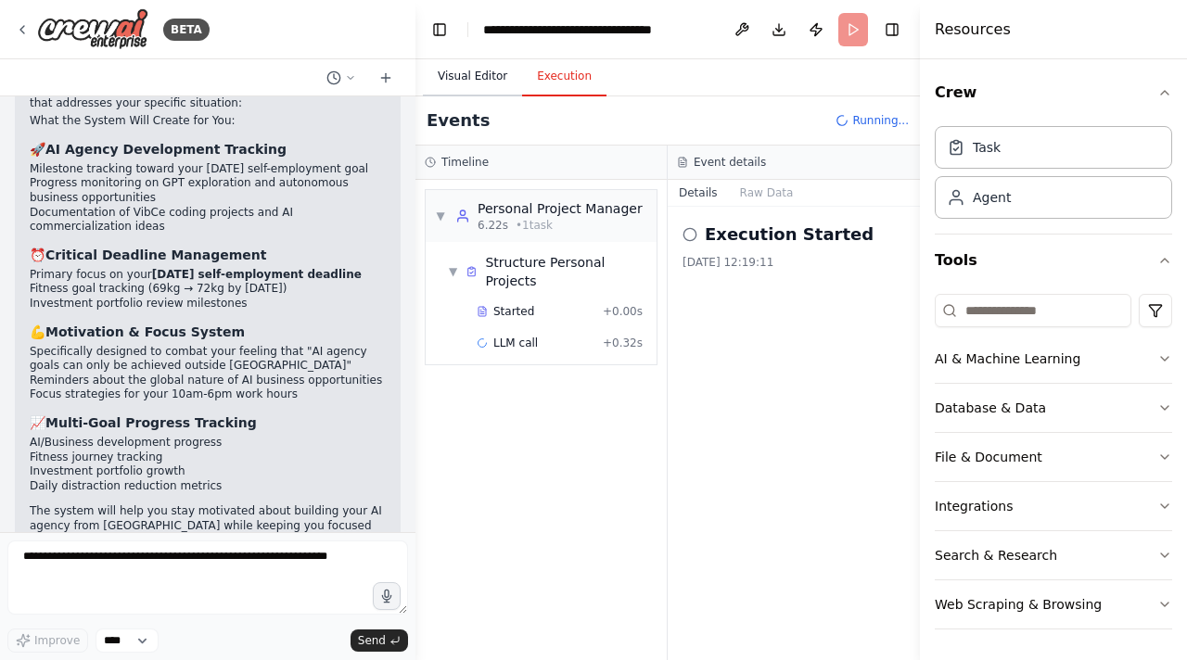
click at [489, 77] on button "Visual Editor" at bounding box center [472, 76] width 99 height 39
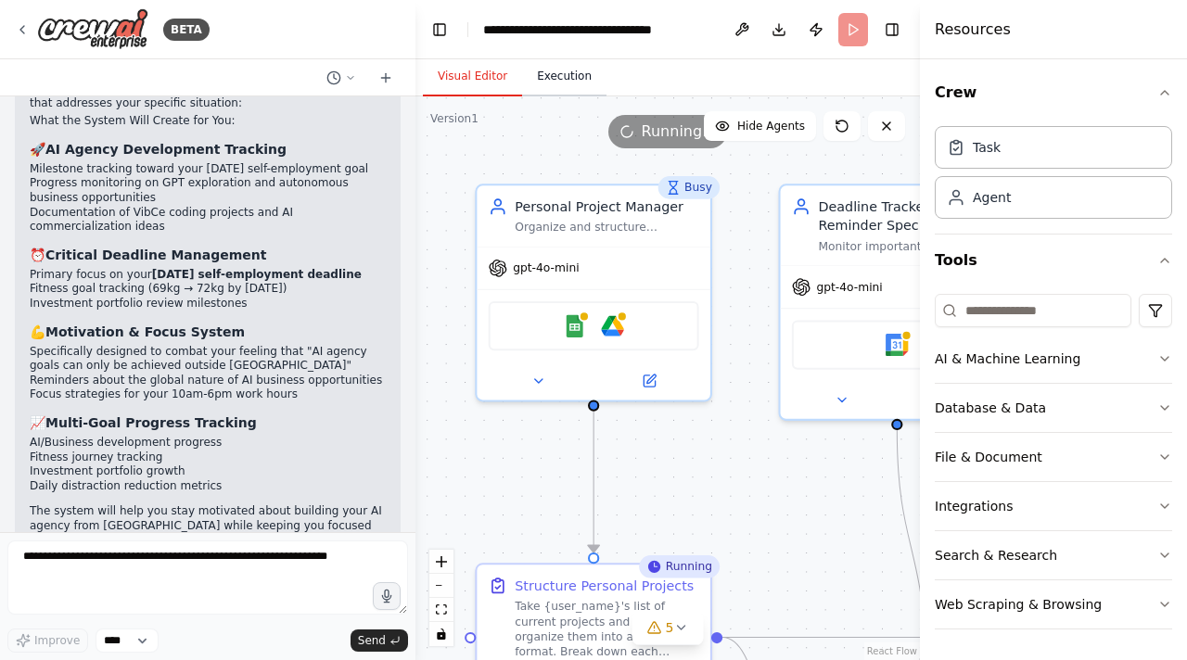
click at [557, 70] on button "Execution" at bounding box center [564, 76] width 84 height 39
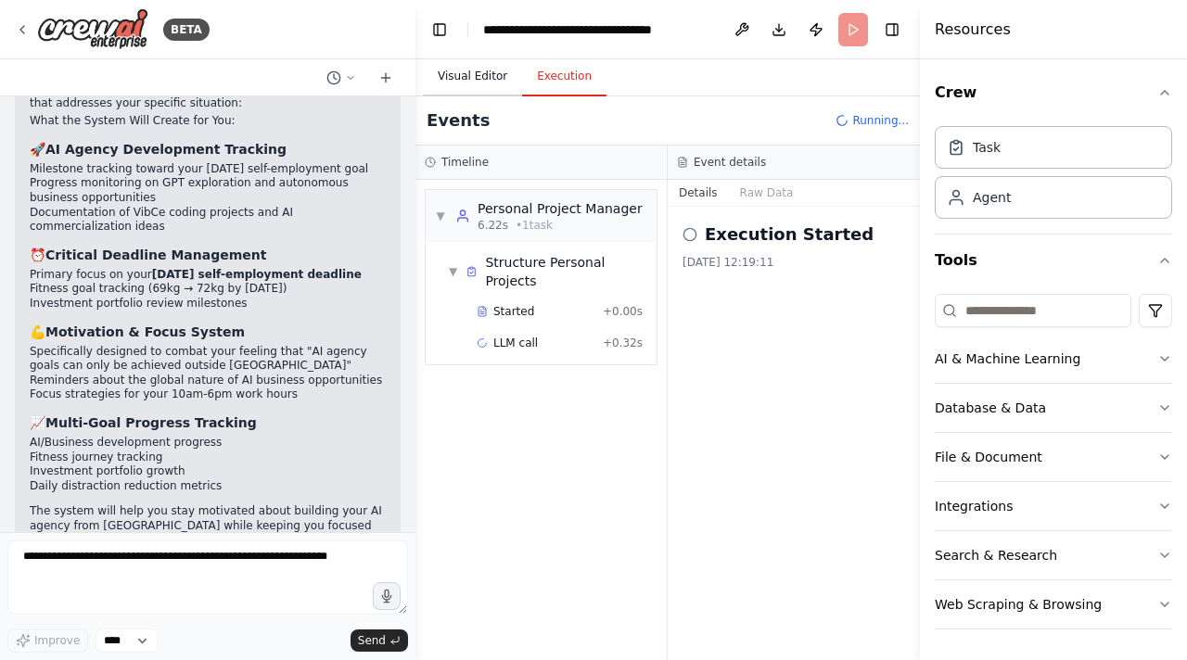
click at [477, 88] on button "Visual Editor" at bounding box center [472, 76] width 99 height 39
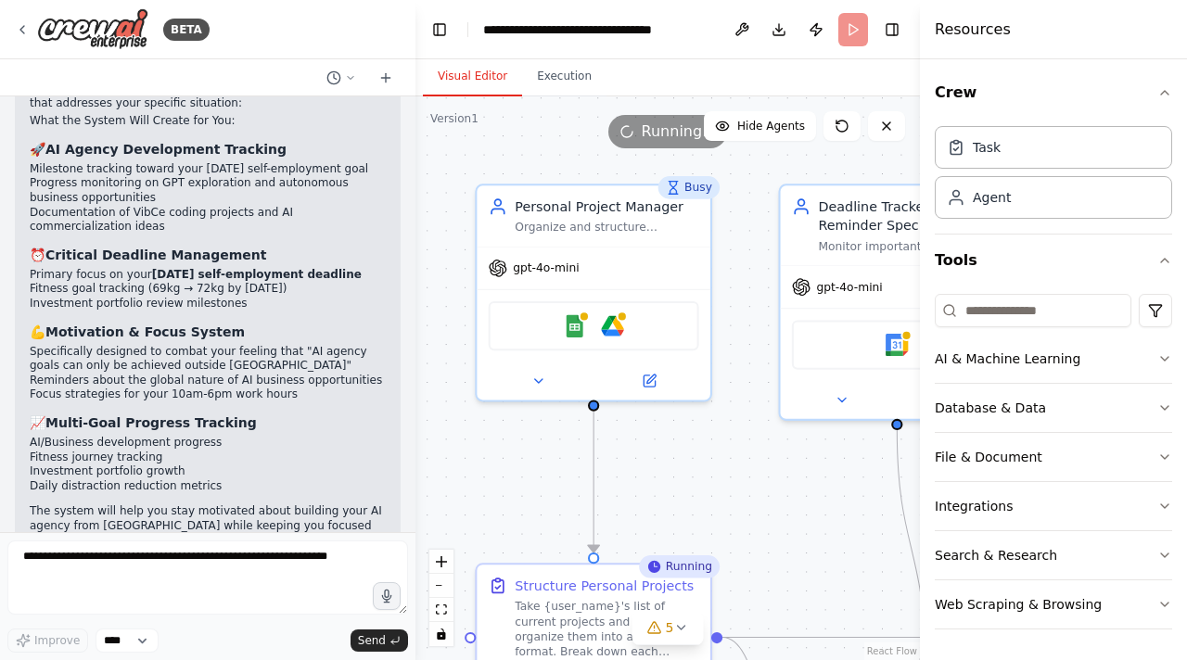
click at [503, 80] on button "Visual Editor" at bounding box center [472, 76] width 99 height 39
click at [517, 76] on button "Visual Editor" at bounding box center [472, 76] width 99 height 39
click at [537, 76] on button "Execution" at bounding box center [564, 76] width 84 height 39
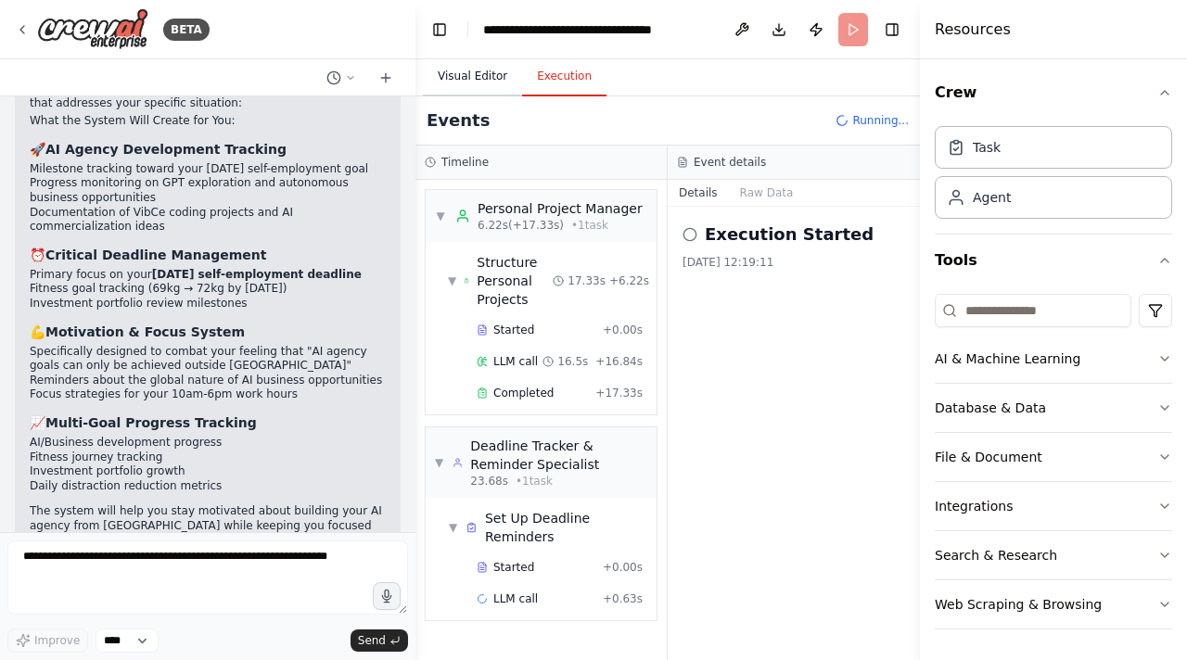
click at [457, 69] on button "Visual Editor" at bounding box center [472, 76] width 99 height 39
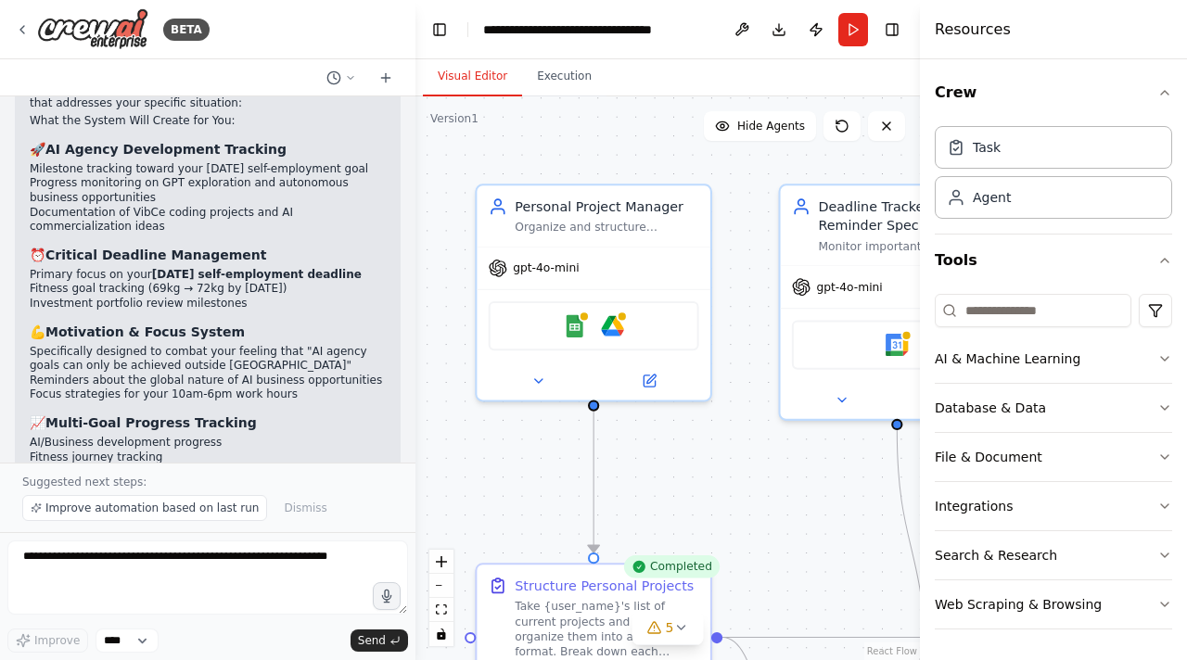
scroll to position [3816, 0]
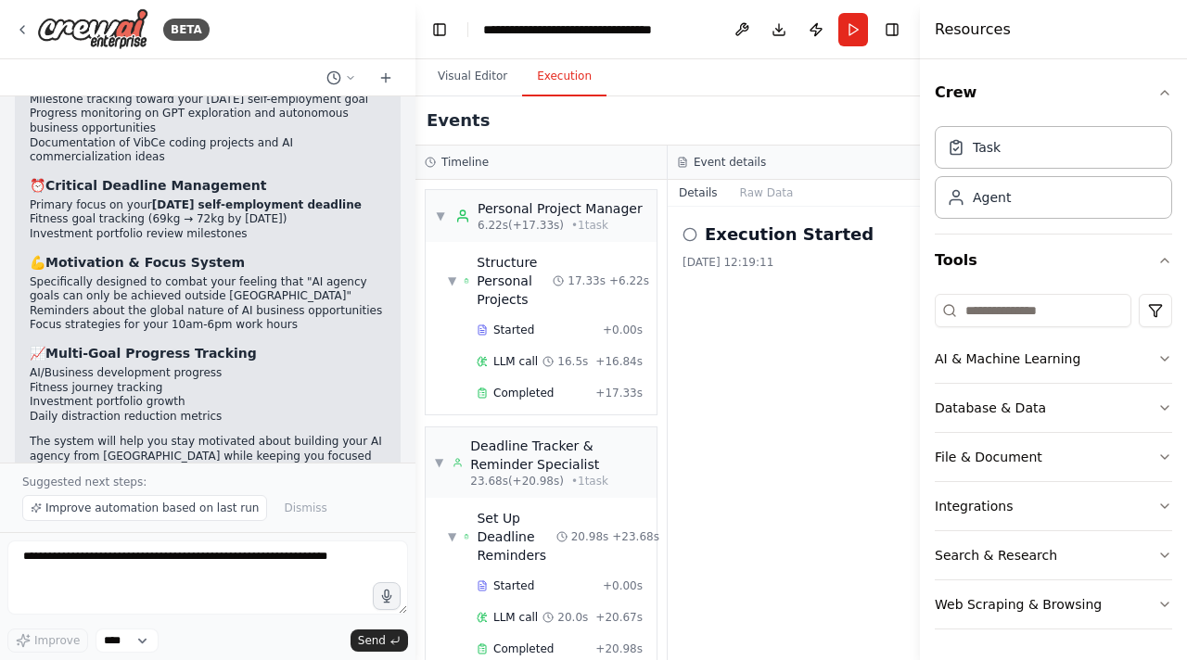
click at [578, 78] on button "Execution" at bounding box center [564, 76] width 84 height 39
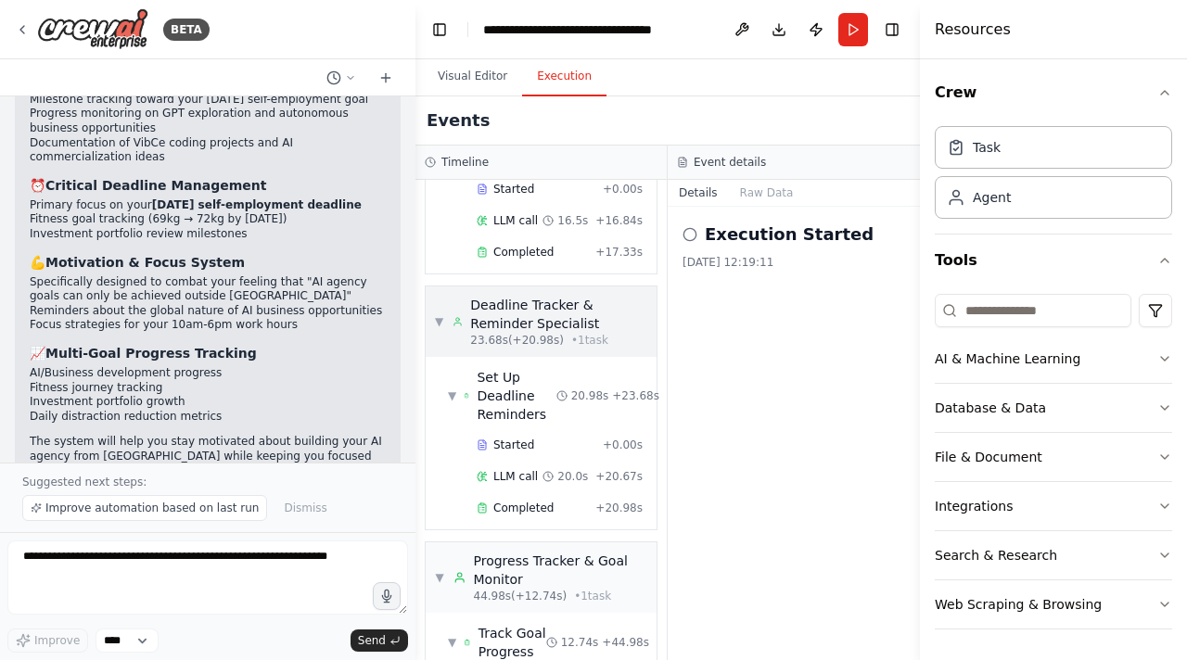
scroll to position [0, 0]
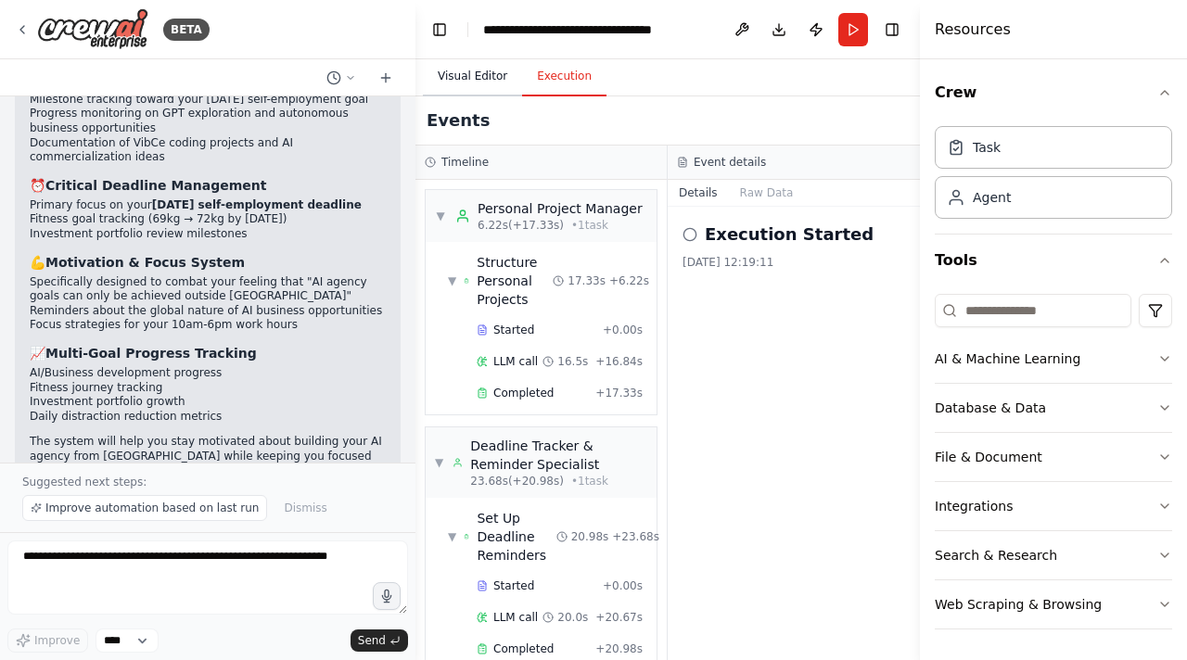
click at [470, 83] on button "Visual Editor" at bounding box center [472, 76] width 99 height 39
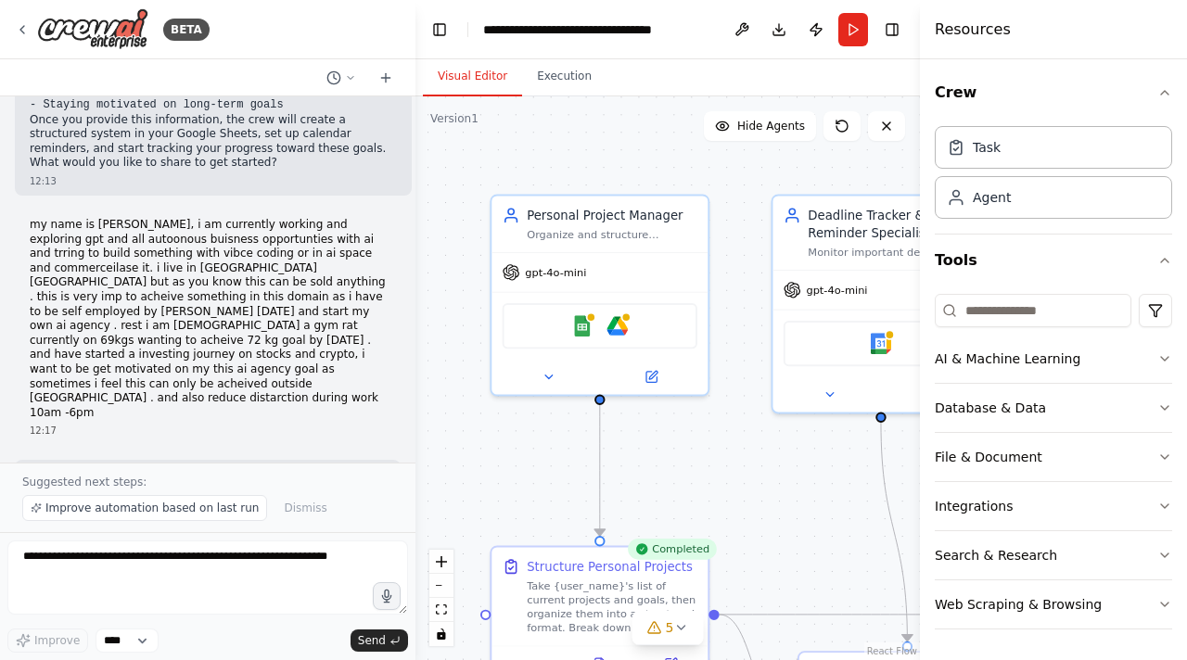
scroll to position [3816, 0]
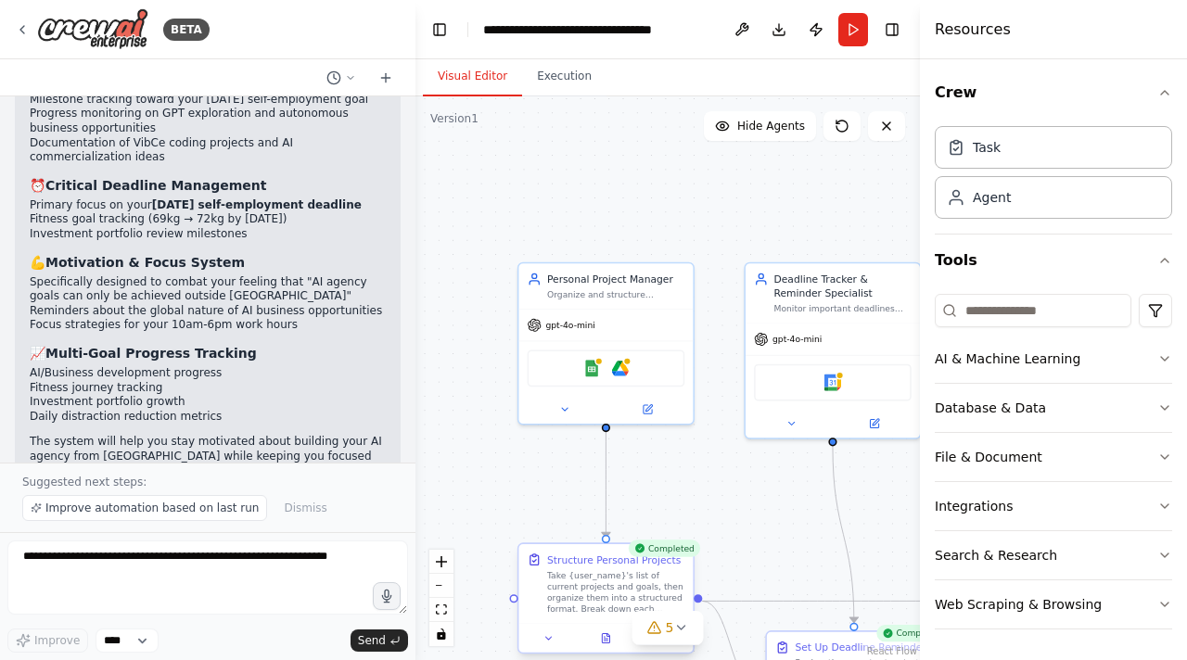
click at [652, 578] on div "Take {user_name}'s list of current projects and goals, then organize them into …" at bounding box center [615, 591] width 137 height 45
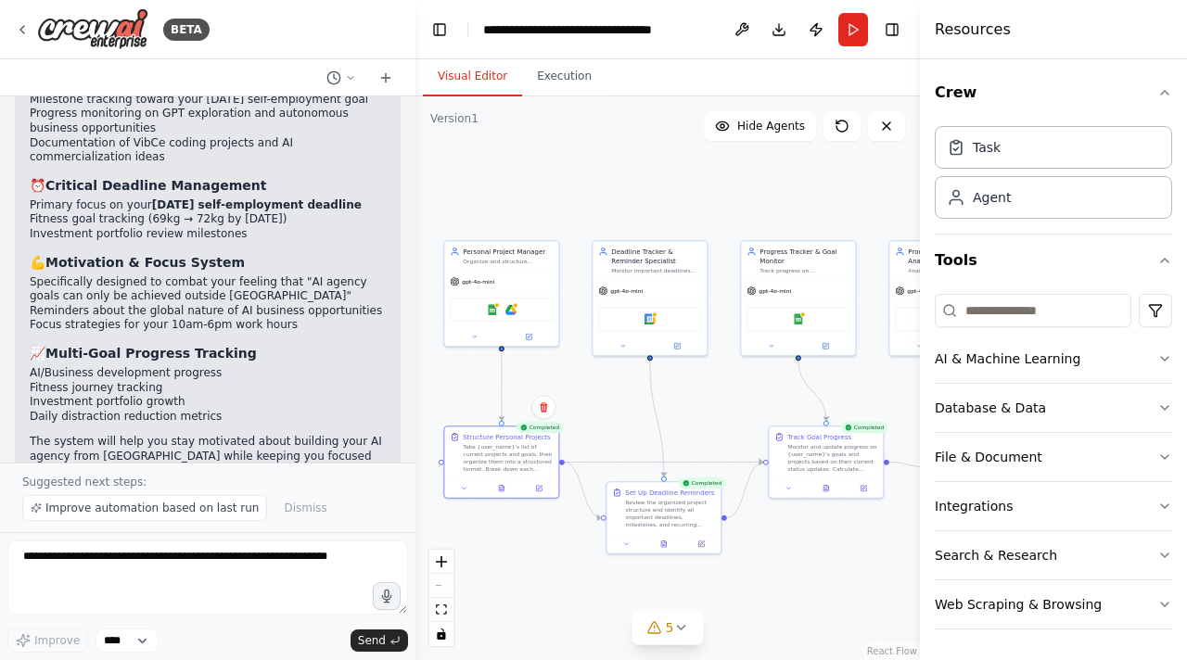
drag, startPoint x: 537, startPoint y: 346, endPoint x: 365, endPoint y: 226, distance: 209.1
click at [365, 226] on div "BETA Create a crew that helps organize your personal projects, sets reminders f…" at bounding box center [593, 330] width 1187 height 660
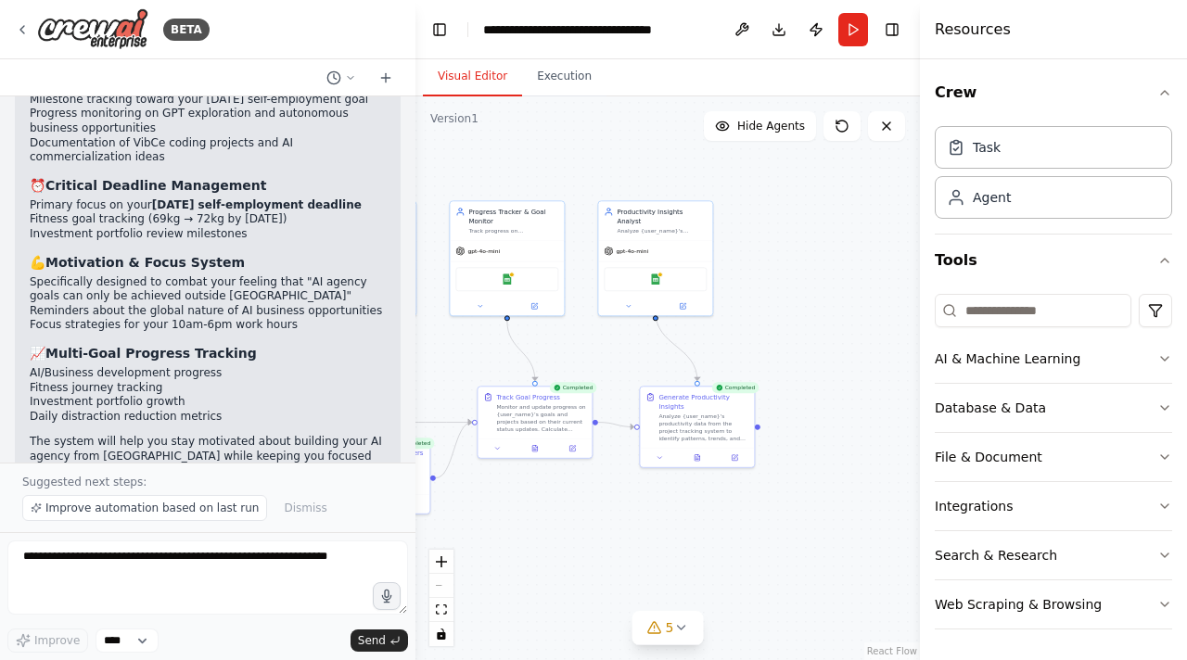
drag, startPoint x: 716, startPoint y: 421, endPoint x: 425, endPoint y: 380, distance: 293.0
click at [425, 380] on div ".deletable-edge-delete-btn { width: 20px; height: 20px; border: 0px solid #ffff…" at bounding box center [667, 378] width 504 height 564
click at [702, 438] on div "Analyze {user_name}'s productivity data from the project tracking system to ide…" at bounding box center [703, 426] width 90 height 30
click at [703, 430] on div "Analyze {user_name}'s productivity data from the project tracking system to ide…" at bounding box center [703, 426] width 90 height 30
click at [708, 419] on div "Analyze {user_name}'s productivity data from the project tracking system to ide…" at bounding box center [703, 426] width 90 height 30
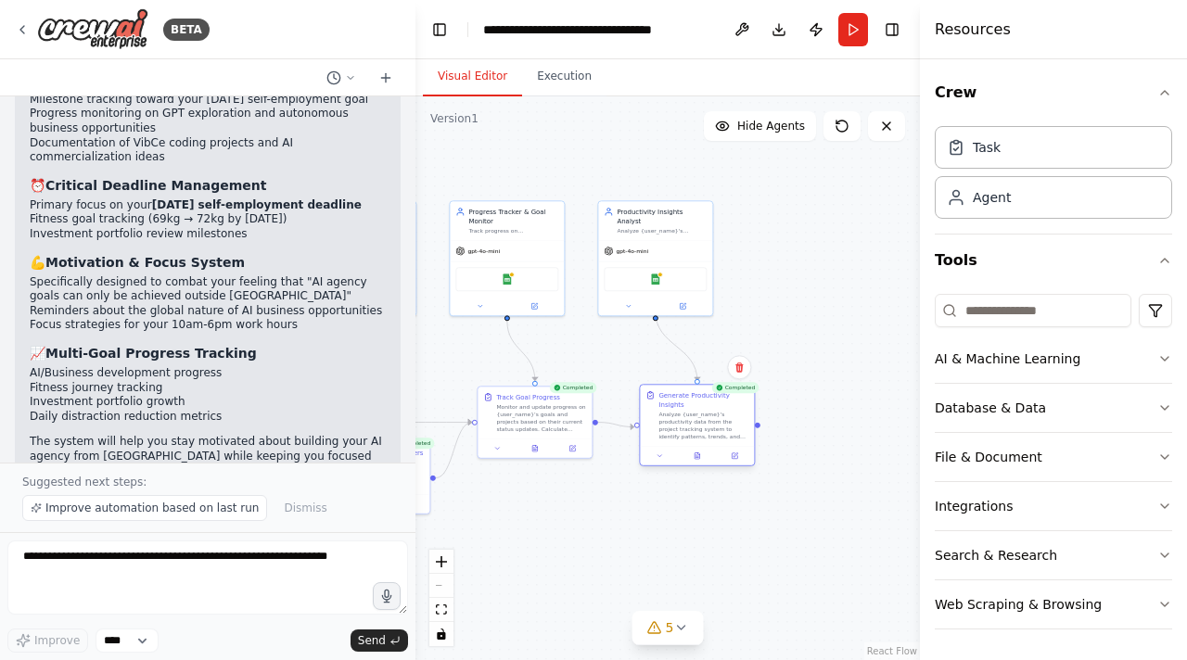
click at [708, 419] on div "Analyze {user_name}'s productivity data from the project tracking system to ide…" at bounding box center [703, 426] width 90 height 30
click at [645, 249] on div "gpt-4o-mini" at bounding box center [655, 249] width 114 height 20
click at [653, 225] on div "Analyze {user_name}'s productivity patterns, work habits, and goal achievement …" at bounding box center [661, 228] width 90 height 7
click at [709, 416] on div "Analyze {user_name}'s productivity data from the project tracking system to ide…" at bounding box center [703, 426] width 90 height 30
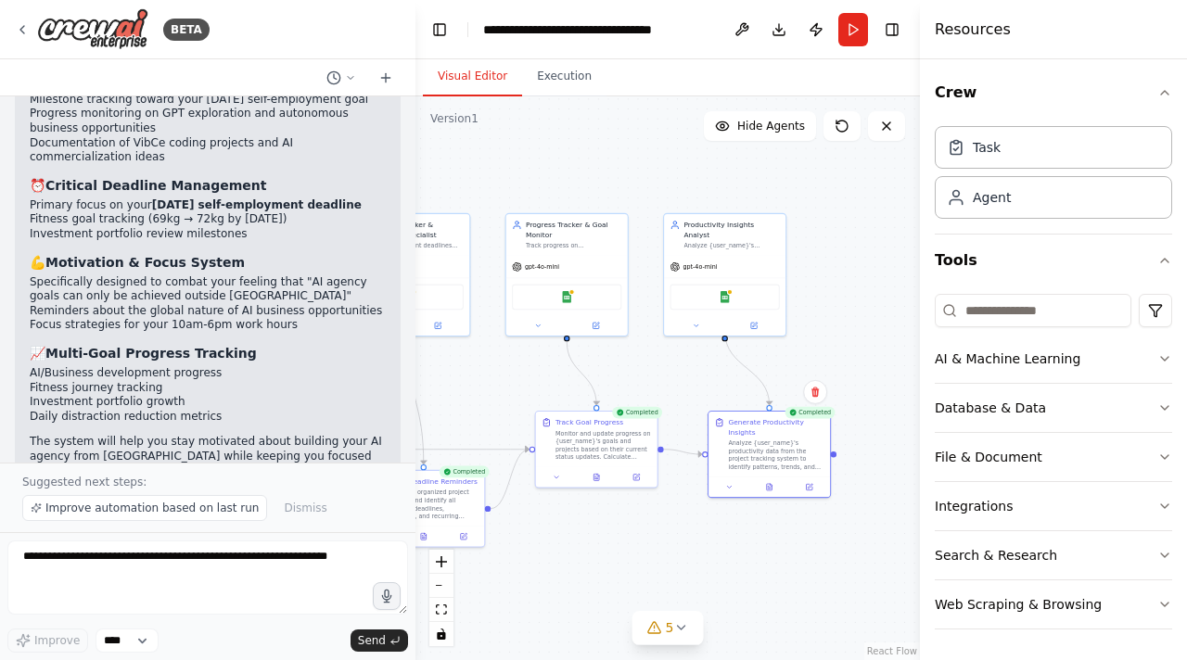
drag, startPoint x: 801, startPoint y: 285, endPoint x: 891, endPoint y: 281, distance: 90.0
click at [891, 281] on div ".deletable-edge-delete-btn { width: 20px; height: 20px; border: 0px solid #ffff…" at bounding box center [667, 378] width 504 height 564
click at [542, 89] on button "Execution" at bounding box center [564, 76] width 84 height 39
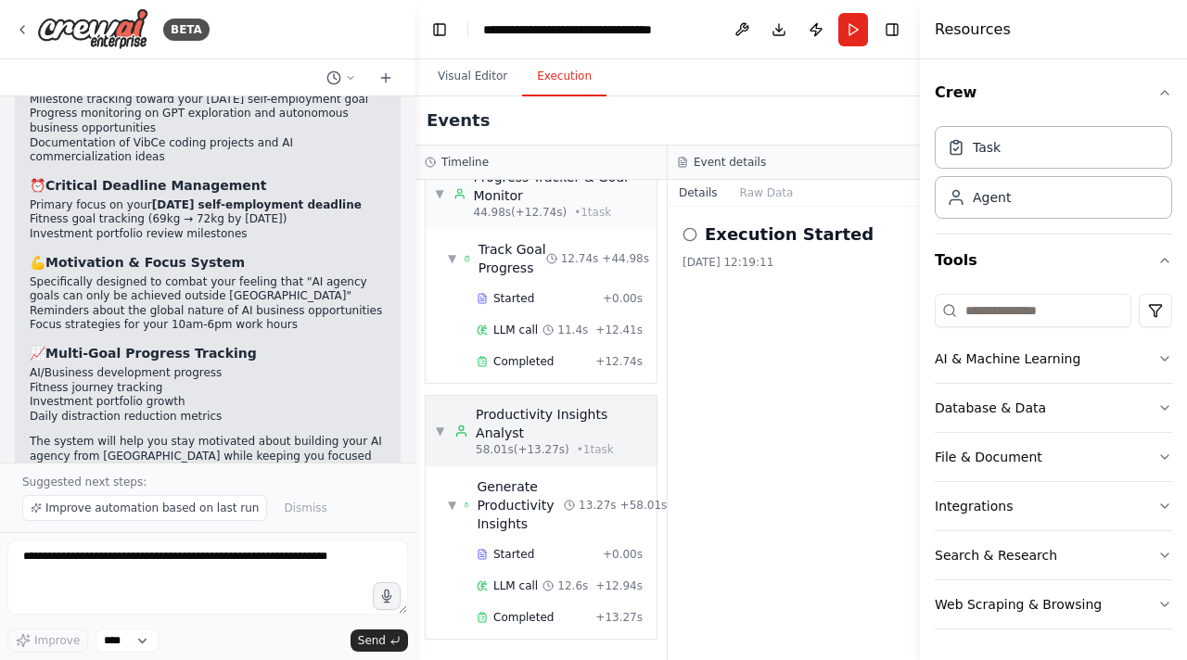
click at [542, 413] on div "Productivity Insights Analyst" at bounding box center [561, 423] width 171 height 37
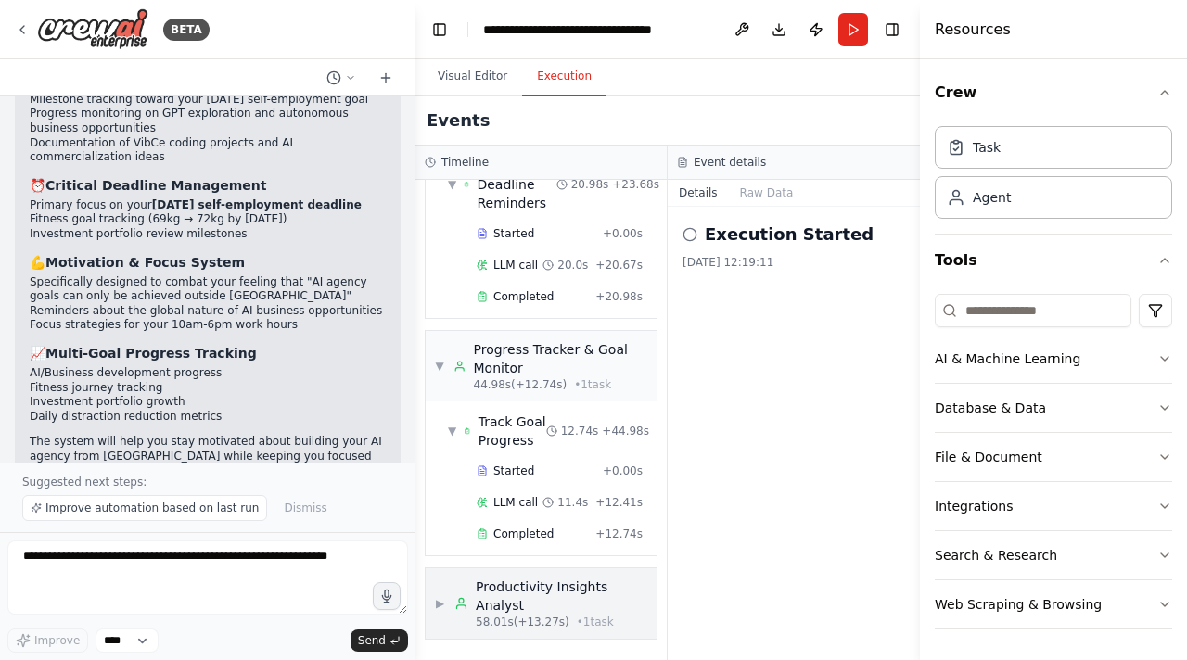
scroll to position [352, 0]
click at [535, 590] on div "Productivity Insights Analyst" at bounding box center [561, 596] width 171 height 37
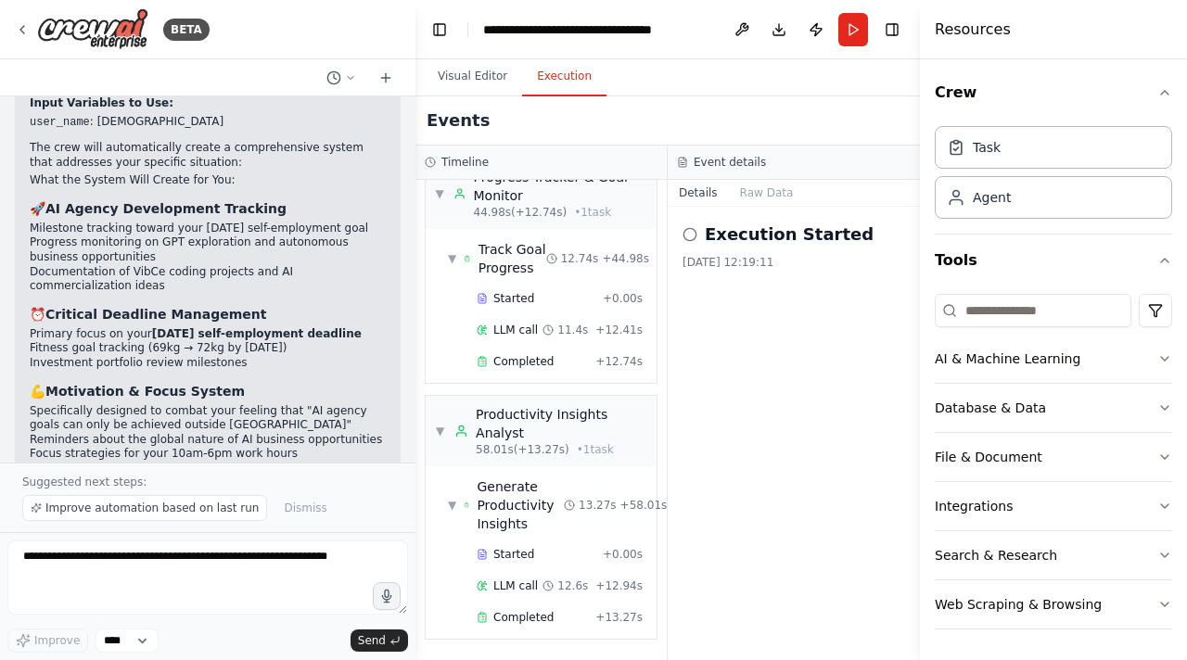
scroll to position [3816, 0]
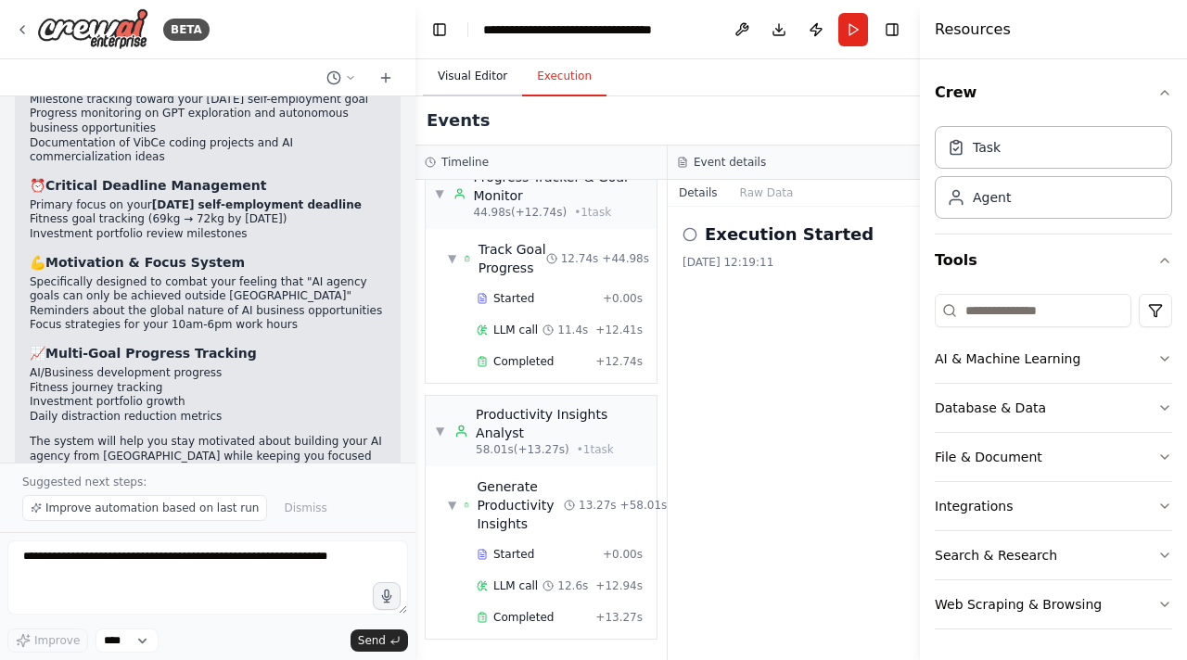
click at [475, 91] on button "Visual Editor" at bounding box center [472, 76] width 99 height 39
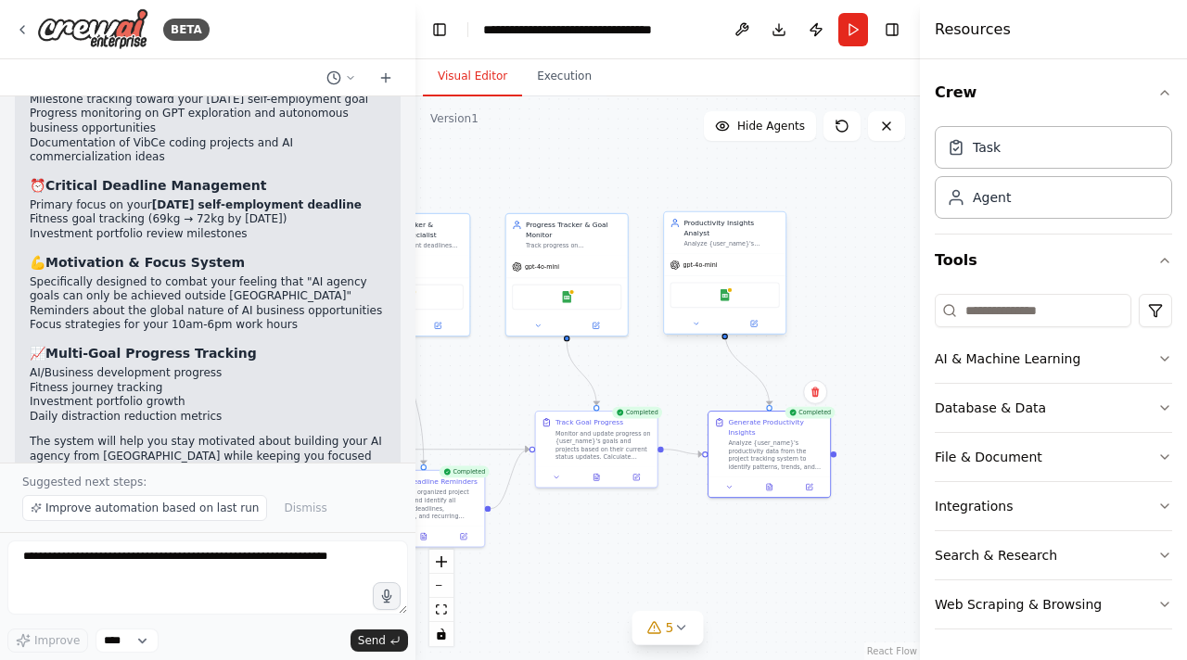
click at [742, 254] on div "gpt-4o-mini" at bounding box center [724, 264] width 121 height 21
click at [727, 289] on img at bounding box center [724, 295] width 12 height 12
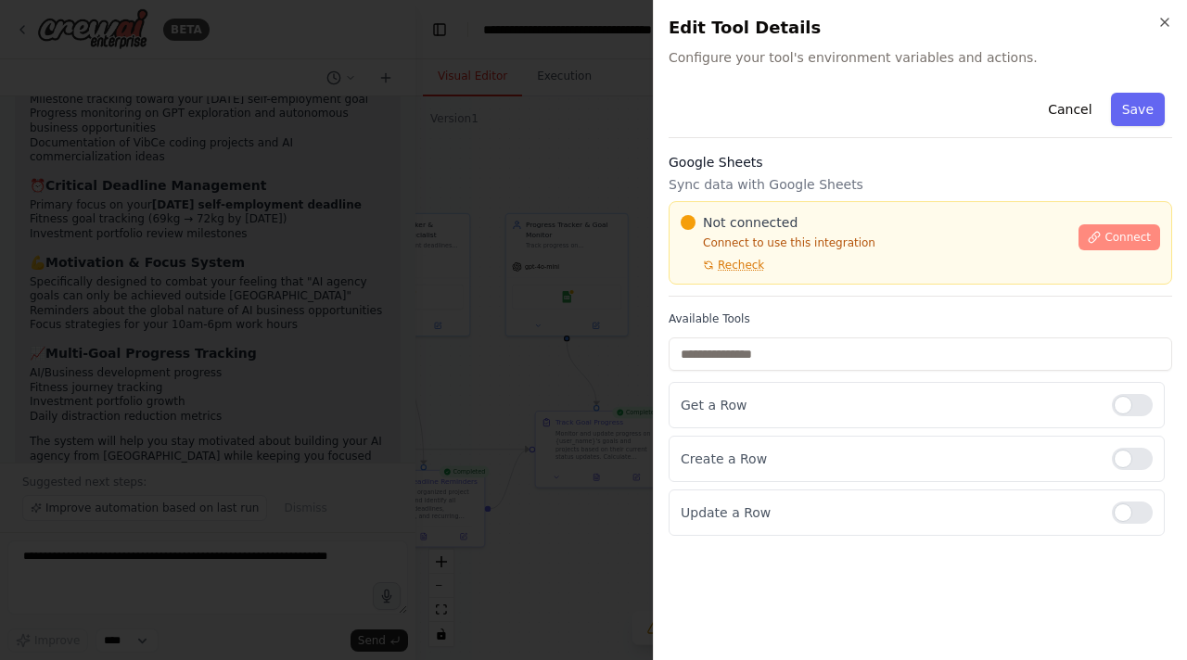
click at [1107, 238] on span "Connect" at bounding box center [1127, 237] width 46 height 15
click at [1122, 232] on span "Connect" at bounding box center [1127, 237] width 46 height 15
click at [1162, 15] on icon "button" at bounding box center [1164, 22] width 15 height 15
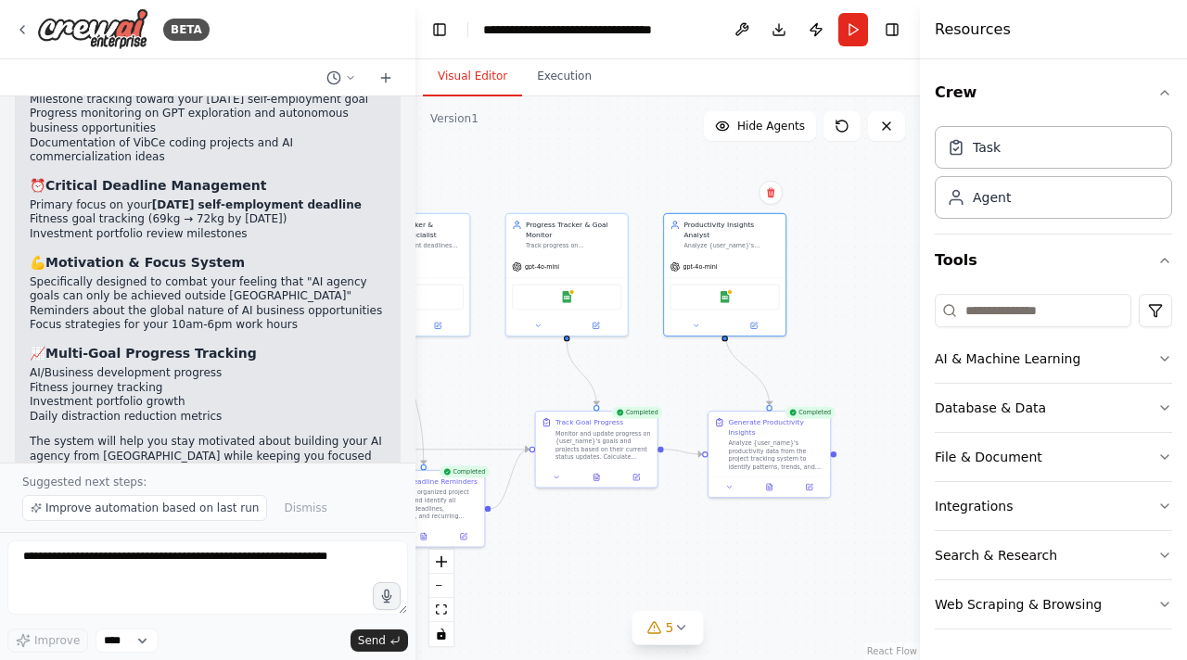
click at [689, 657] on div ".deletable-edge-delete-btn { width: 20px; height: 20px; border: 0px solid #ffff…" at bounding box center [667, 378] width 504 height 564
click at [681, 640] on button "5" at bounding box center [667, 628] width 71 height 34
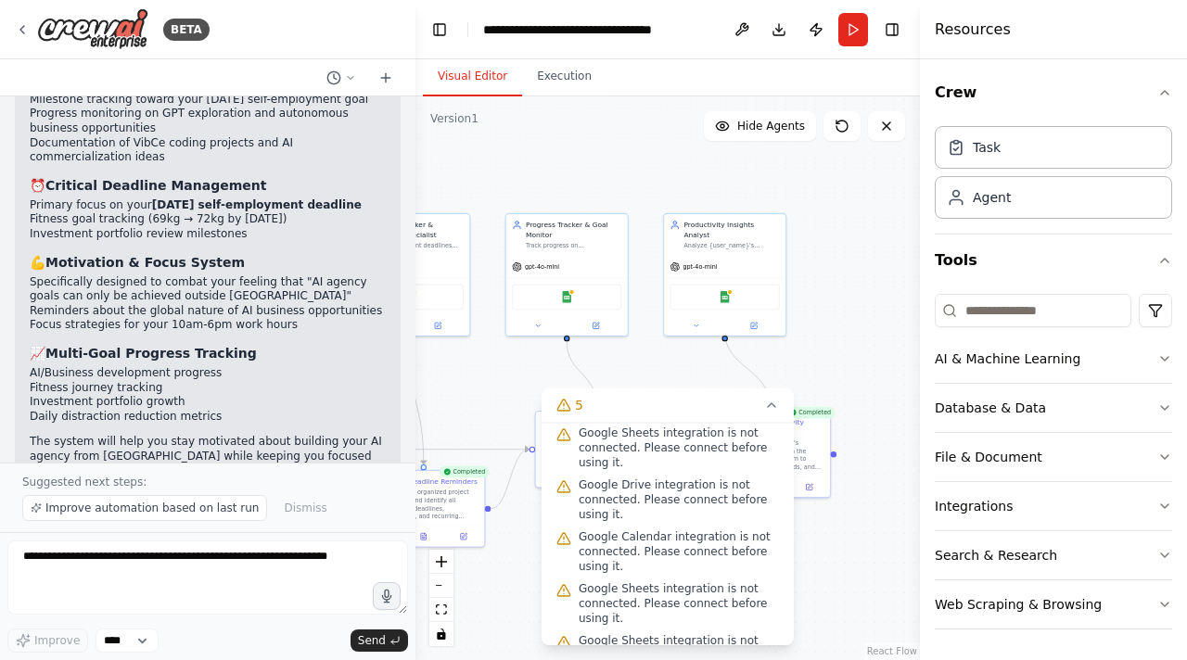
scroll to position [96, 0]
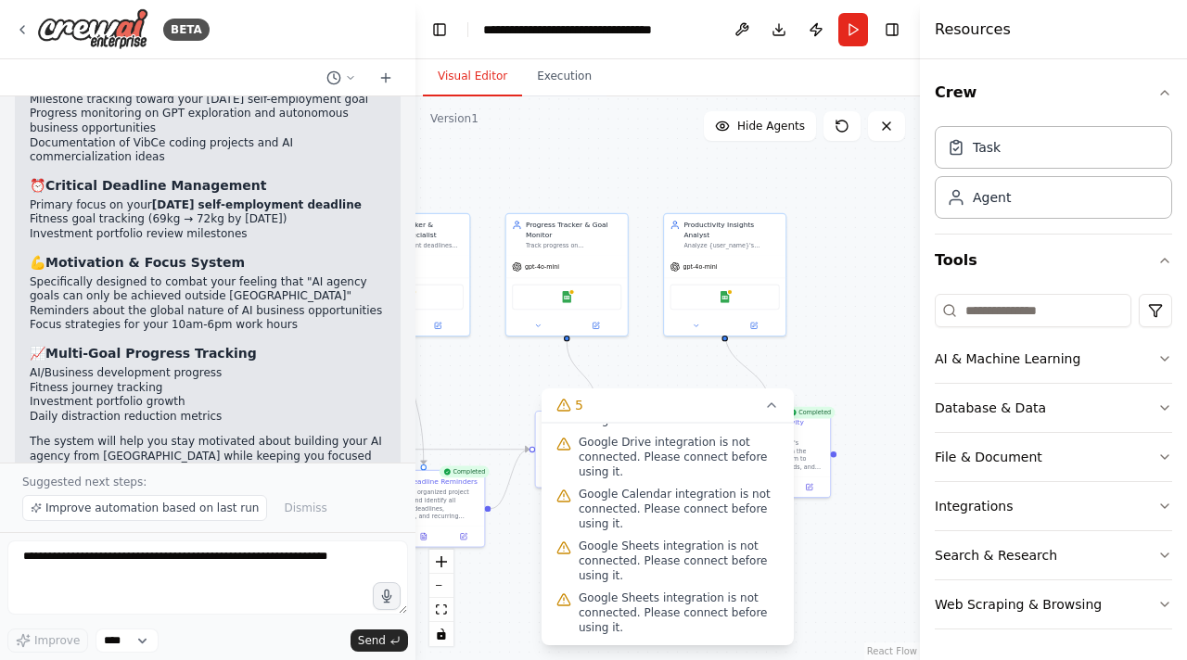
click at [488, 616] on div ".deletable-edge-delete-btn { width: 20px; height: 20px; border: 0px solid #ffff…" at bounding box center [667, 378] width 504 height 564
click at [771, 404] on icon at bounding box center [771, 405] width 7 height 4
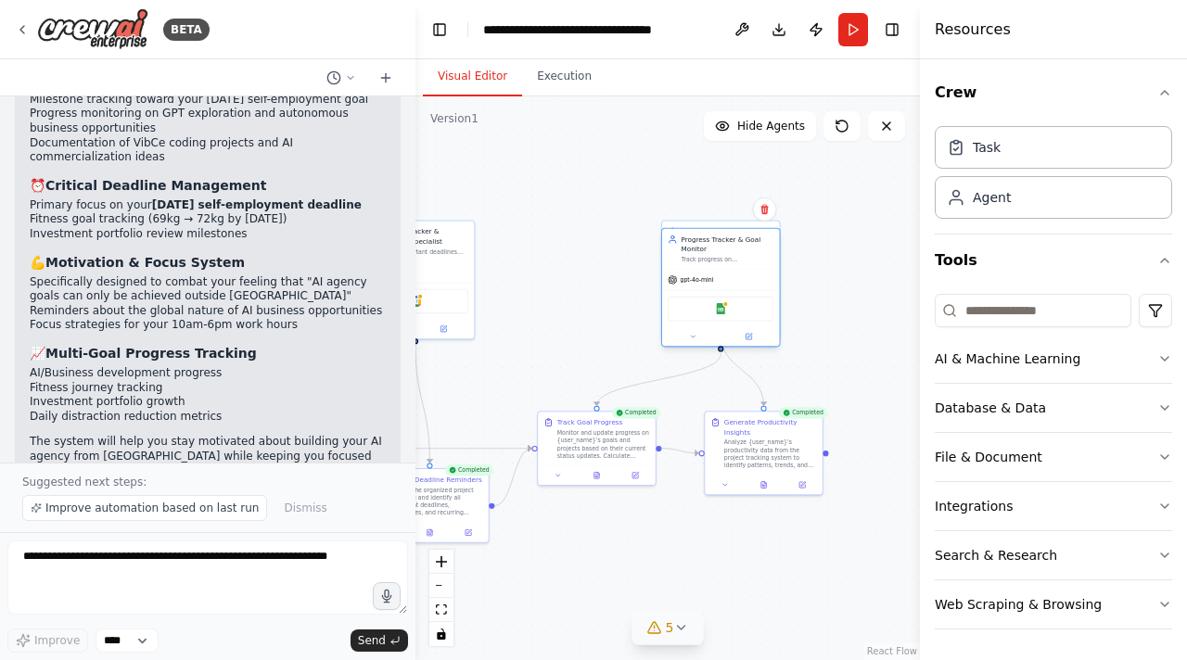
drag, startPoint x: 535, startPoint y: 302, endPoint x: 686, endPoint y: 312, distance: 151.4
click at [686, 312] on div "Google Sheets" at bounding box center [720, 309] width 106 height 25
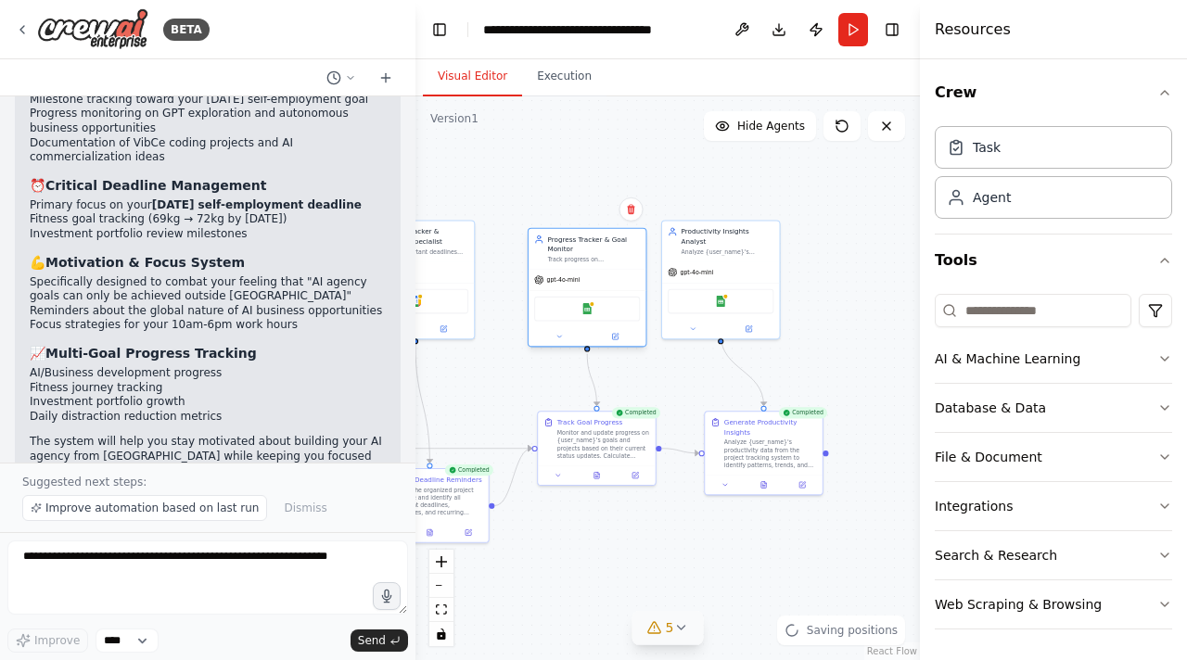
drag, startPoint x: 727, startPoint y: 275, endPoint x: 590, endPoint y: 273, distance: 137.2
click at [590, 273] on div "gpt-4o-mini" at bounding box center [587, 280] width 118 height 21
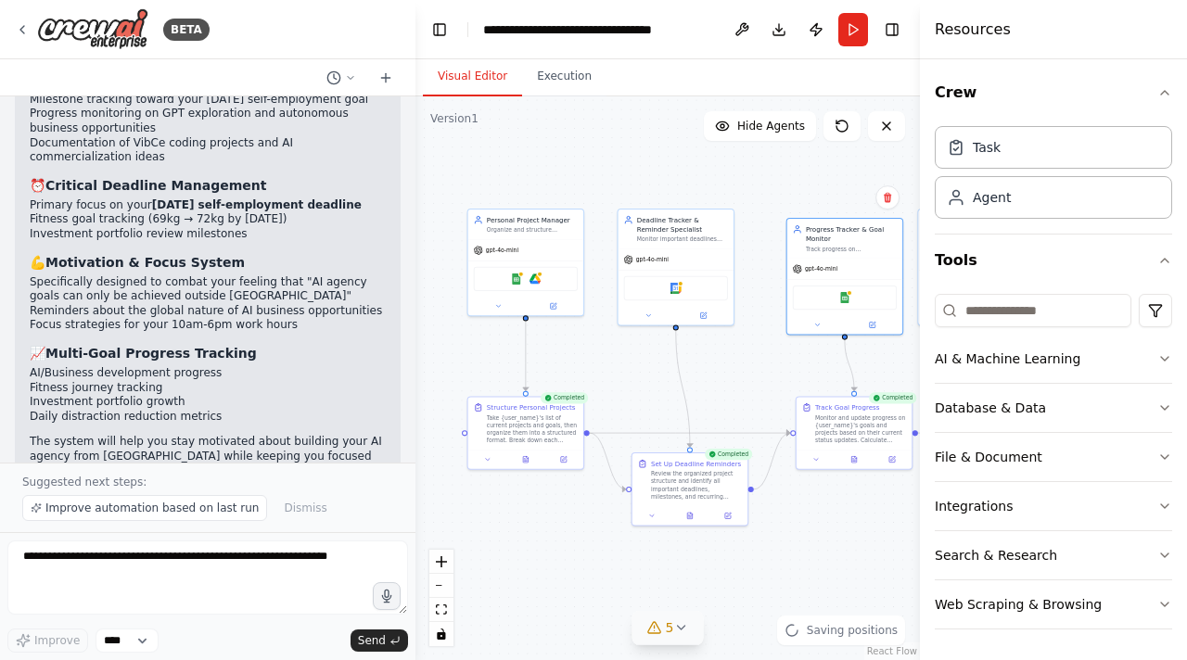
drag, startPoint x: 502, startPoint y: 392, endPoint x: 758, endPoint y: 378, distance: 256.2
click at [758, 378] on div ".deletable-edge-delete-btn { width: 20px; height: 20px; border: 0px solid #ffff…" at bounding box center [667, 378] width 504 height 564
click at [508, 276] on div "Google Sheets Google Drive" at bounding box center [526, 277] width 104 height 24
click at [517, 279] on img at bounding box center [516, 277] width 11 height 11
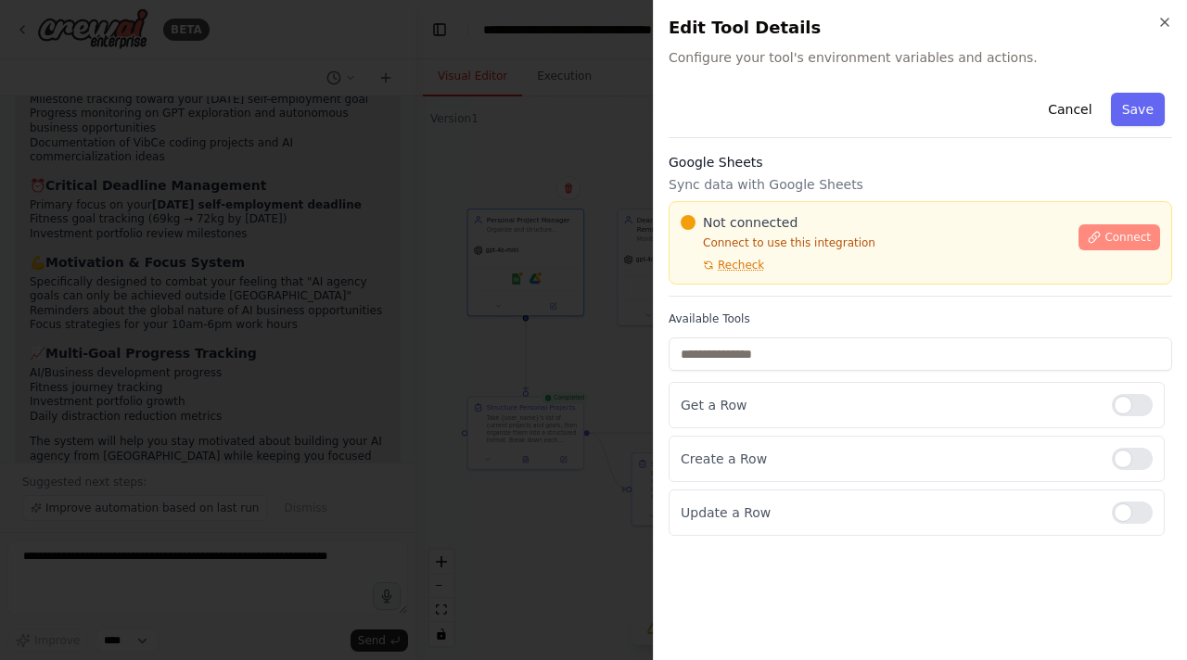
click at [1110, 242] on span "Connect" at bounding box center [1127, 237] width 46 height 15
click at [445, 258] on div at bounding box center [593, 330] width 1187 height 660
